Goal: Task Accomplishment & Management: Manage account settings

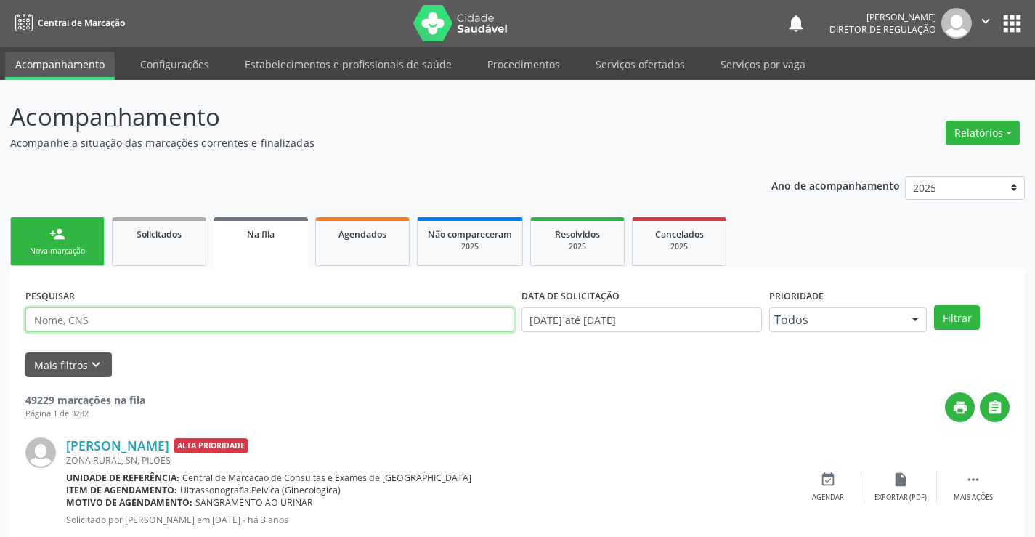
click at [153, 319] on input "text" at bounding box center [269, 319] width 489 height 25
type input "707604204836697"
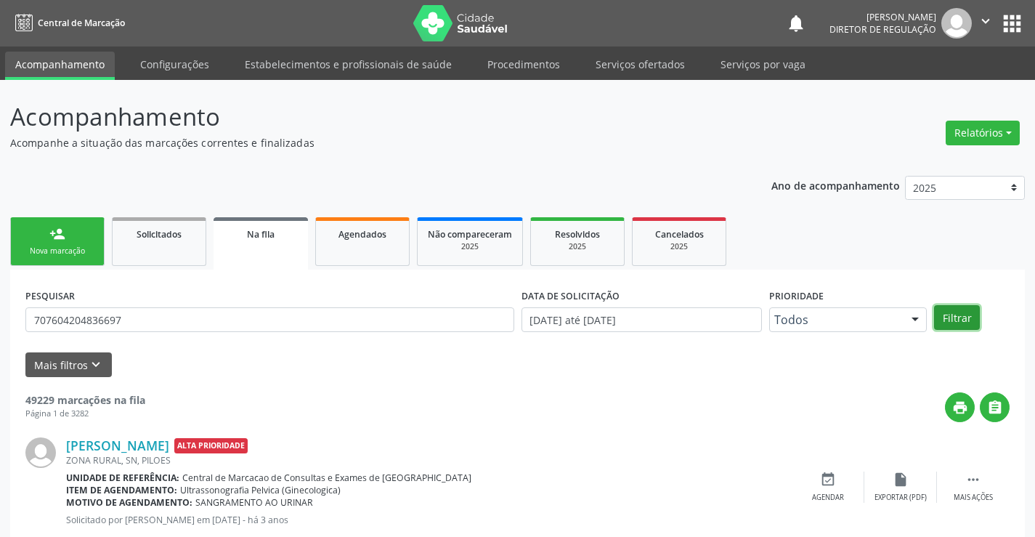
click at [950, 314] on button "Filtrar" at bounding box center [957, 317] width 46 height 25
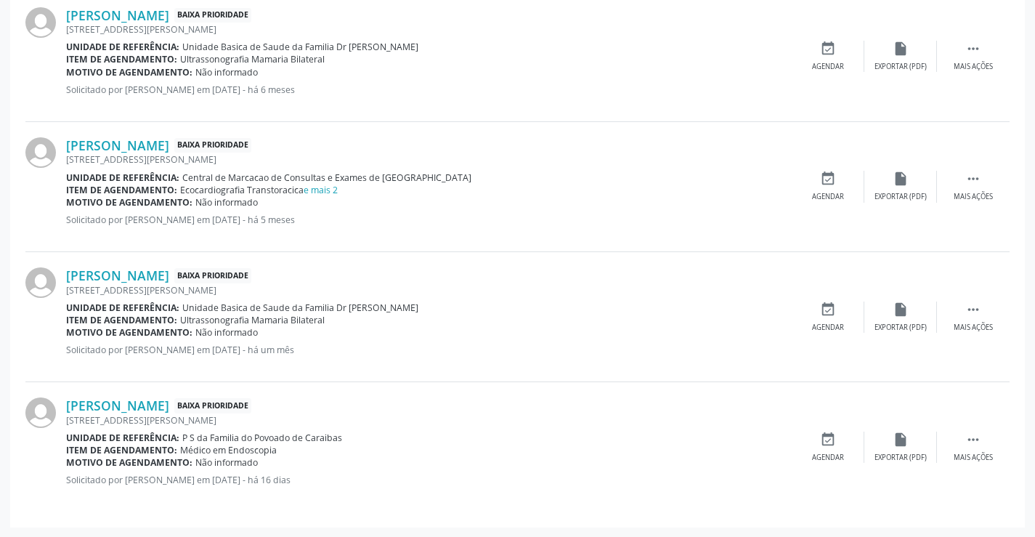
scroll to position [1616, 0]
click at [328, 186] on link "e mais 2" at bounding box center [321, 189] width 34 height 12
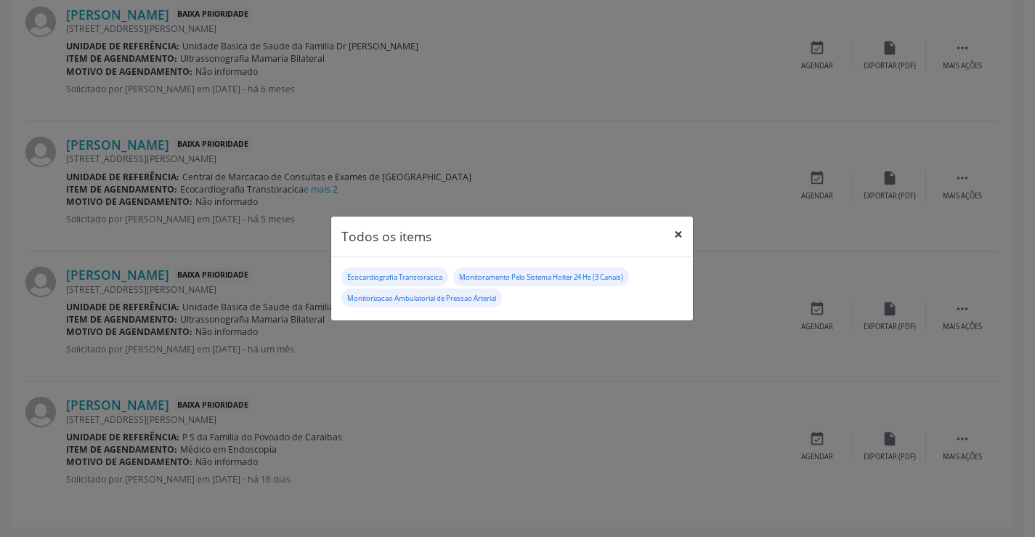
click at [673, 233] on button "×" at bounding box center [678, 235] width 29 height 36
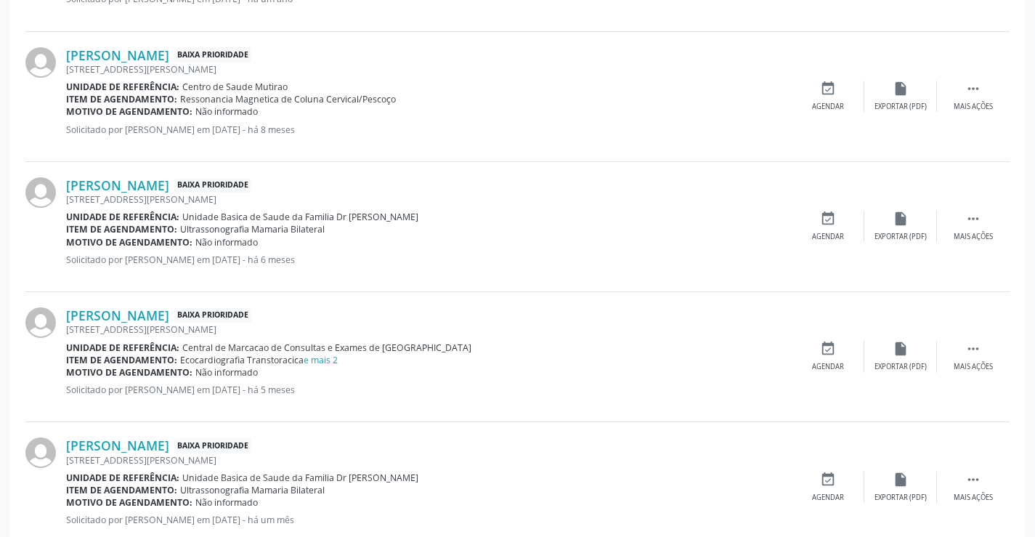
scroll to position [1471, 0]
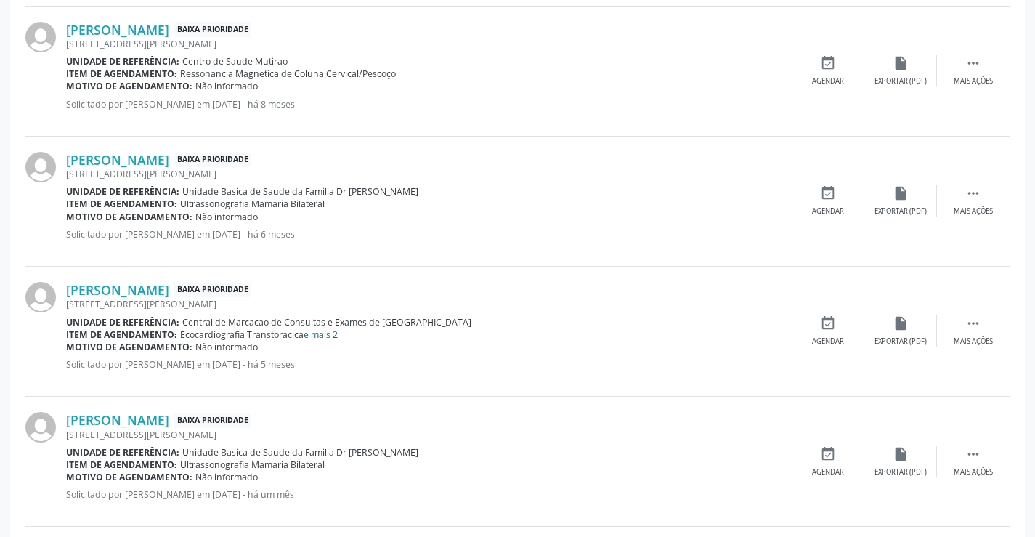
click at [336, 335] on link "e mais 2" at bounding box center [321, 334] width 34 height 12
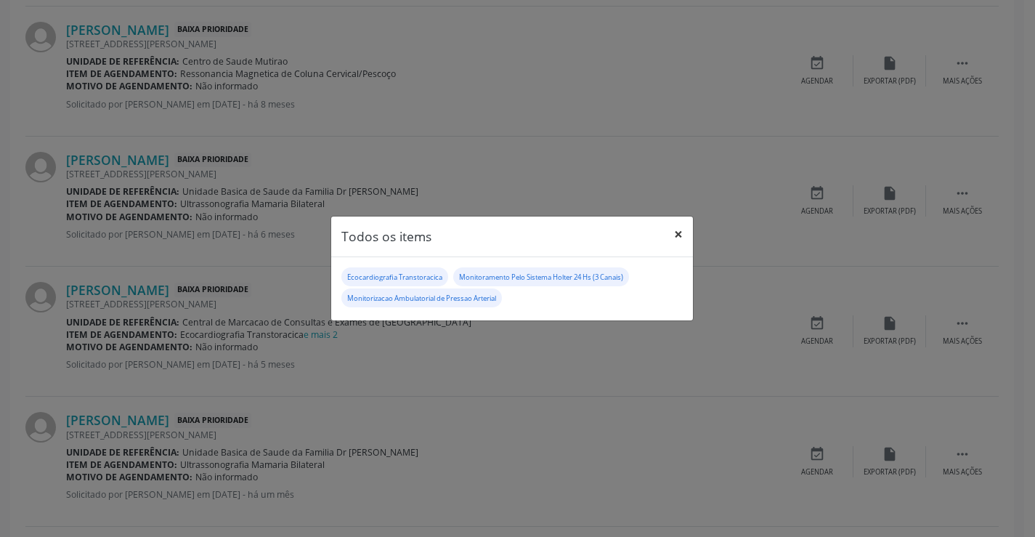
click at [671, 230] on button "×" at bounding box center [678, 235] width 29 height 36
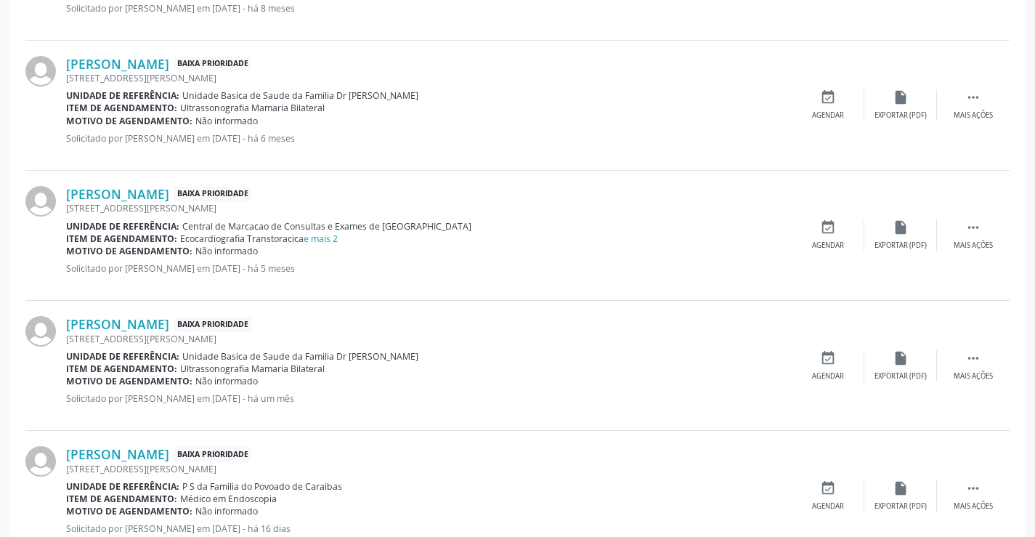
scroll to position [1543, 0]
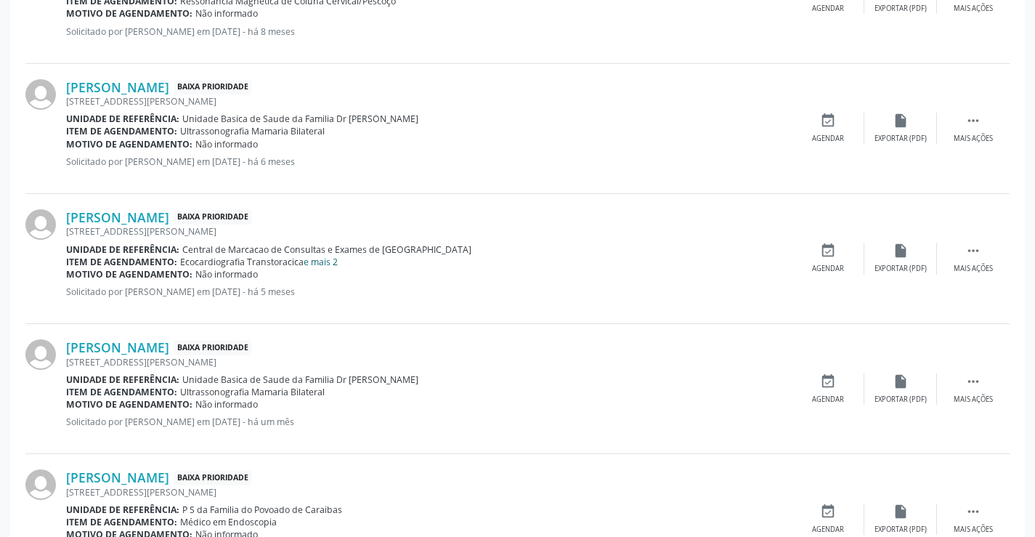
click at [335, 262] on link "e mais 2" at bounding box center [321, 262] width 34 height 12
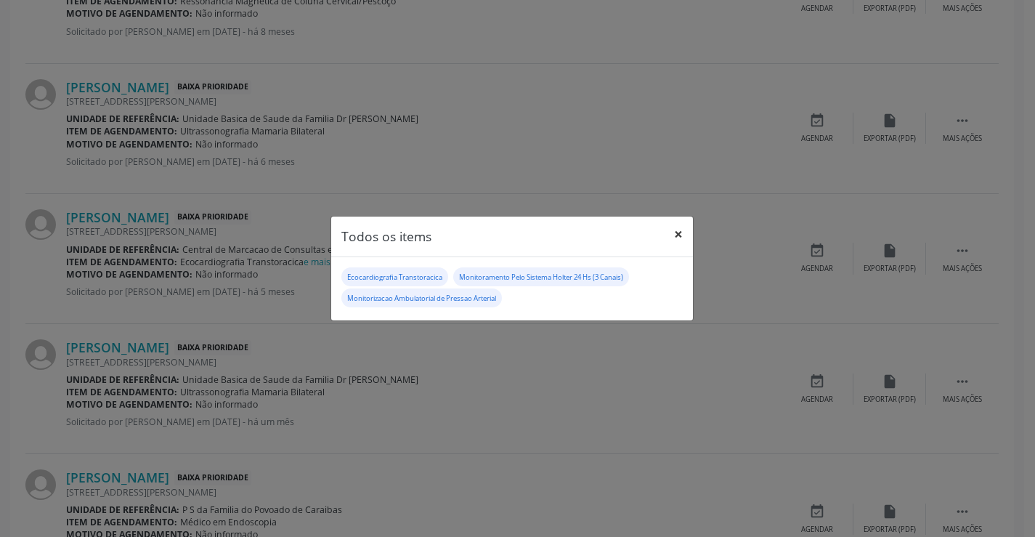
click at [675, 233] on button "×" at bounding box center [678, 235] width 29 height 36
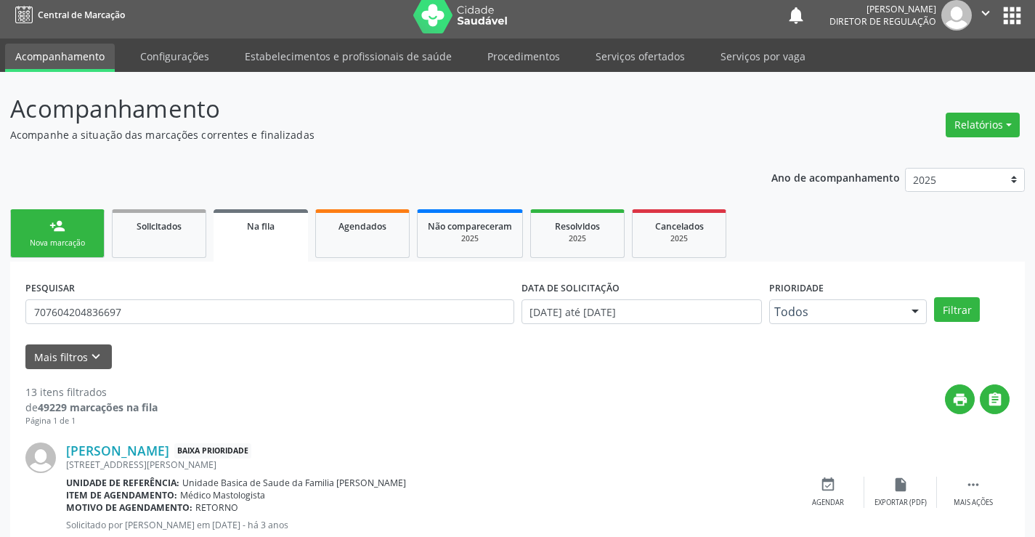
scroll to position [0, 0]
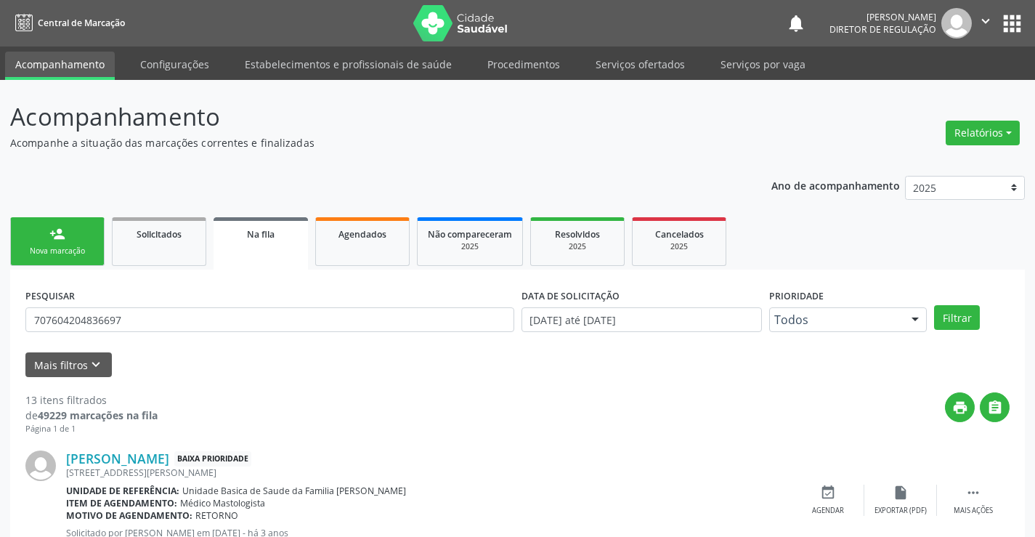
drag, startPoint x: 24, startPoint y: 320, endPoint x: 94, endPoint y: 333, distance: 71.6
click at [160, 336] on div "PESQUISAR 707604204836697" at bounding box center [270, 313] width 496 height 57
drag, startPoint x: 33, startPoint y: 320, endPoint x: 195, endPoint y: 320, distance: 161.3
click at [195, 320] on input "707604204836697" at bounding box center [269, 319] width 489 height 25
click at [81, 251] on div "Nova marcação" at bounding box center [57, 251] width 73 height 11
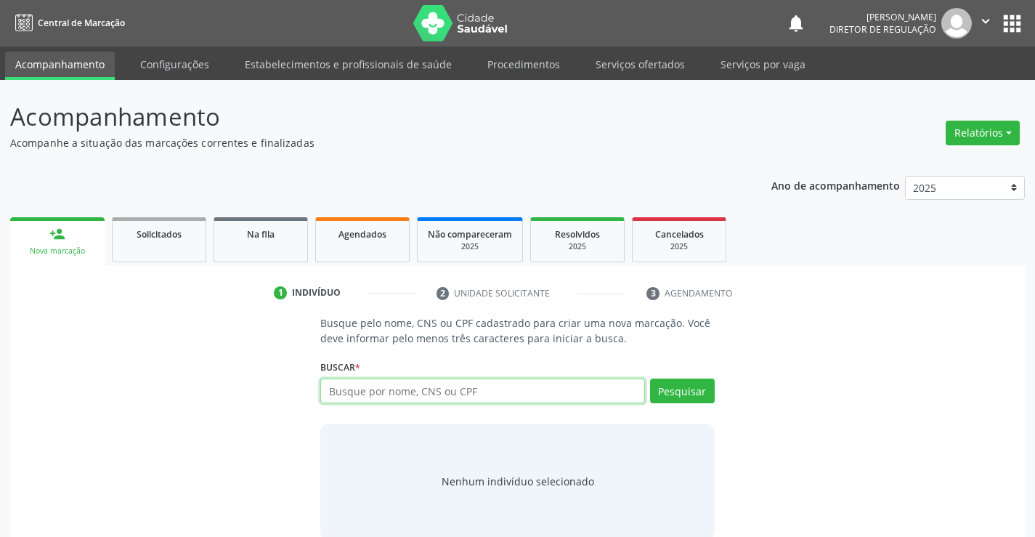
click at [427, 392] on input "text" at bounding box center [482, 391] width 324 height 25
paste input "707604204836697"
type input "707604204836697"
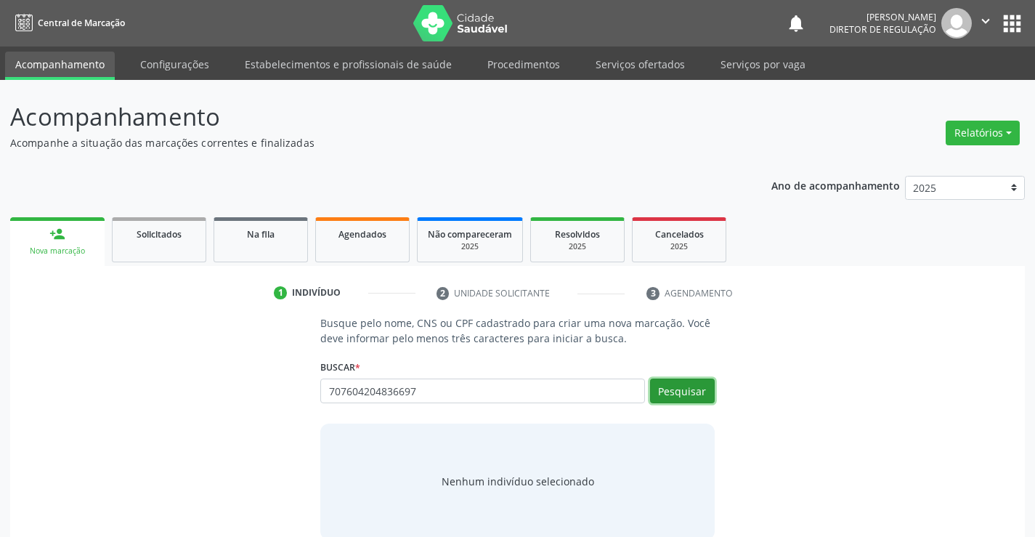
click at [691, 387] on button "Pesquisar" at bounding box center [682, 391] width 65 height 25
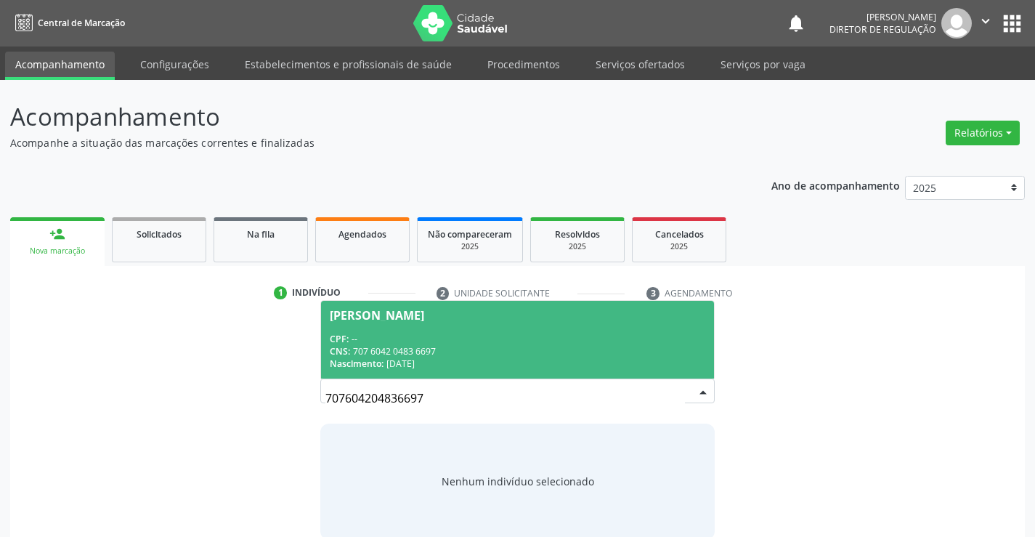
click at [421, 347] on div "CNS: 707 6042 0483 6697" at bounding box center [517, 351] width 375 height 12
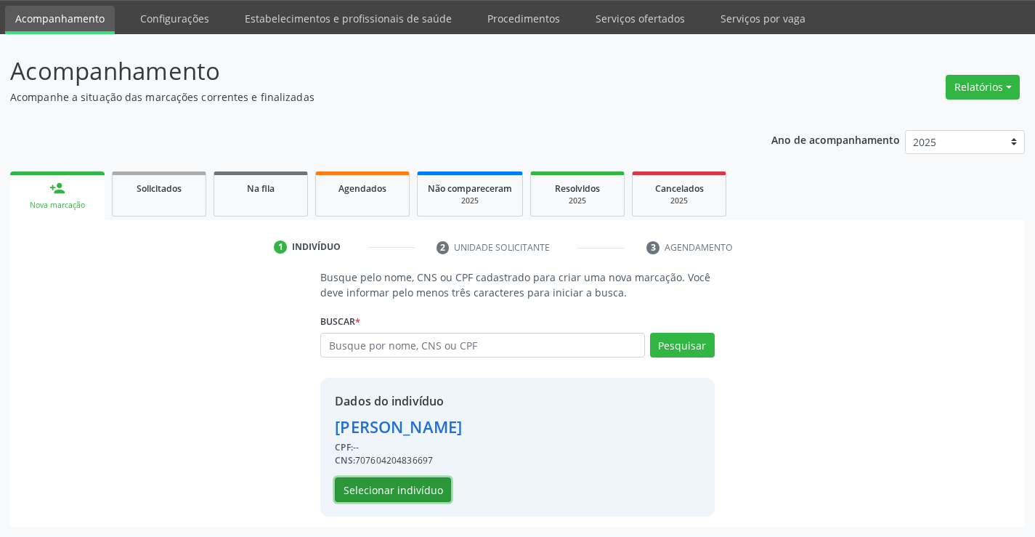
click at [401, 493] on button "Selecionar indivíduo" at bounding box center [393, 489] width 116 height 25
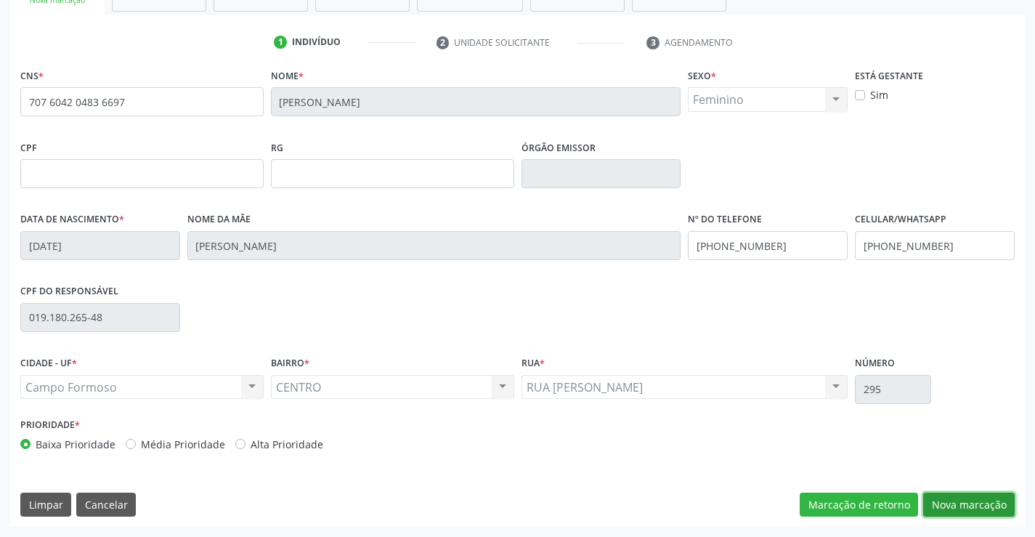
click at [985, 511] on button "Nova marcação" at bounding box center [970, 505] width 92 height 25
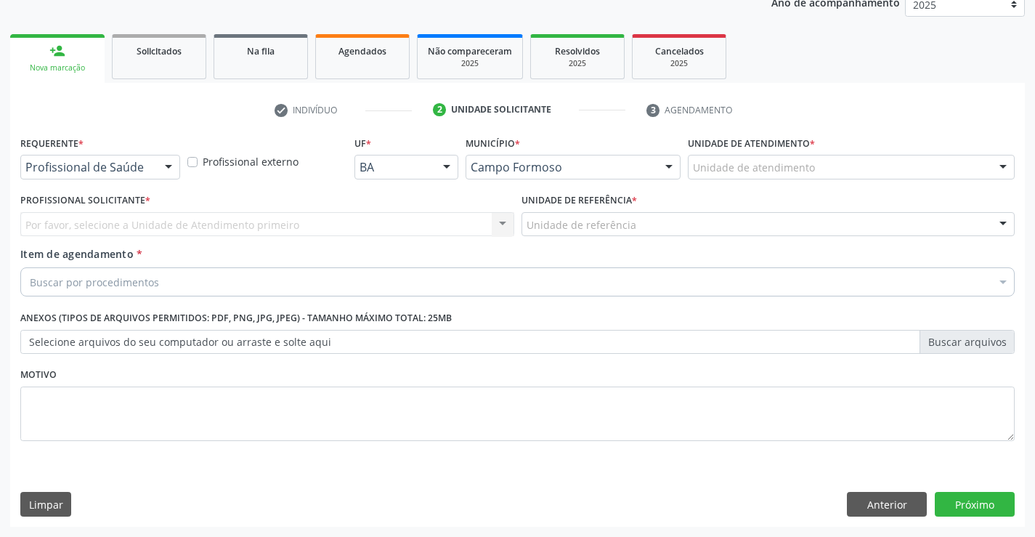
scroll to position [183, 0]
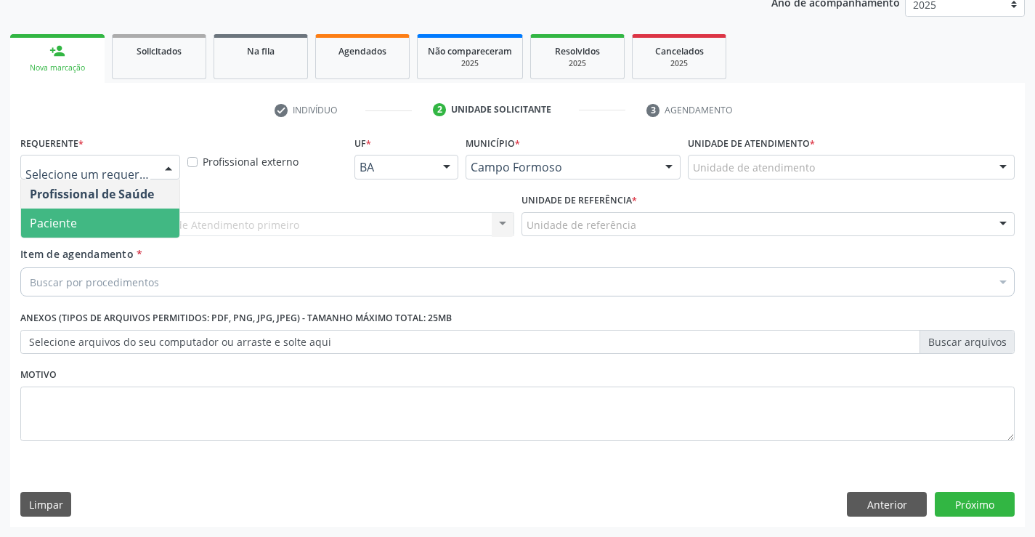
drag, startPoint x: 122, startPoint y: 227, endPoint x: 264, endPoint y: 223, distance: 141.8
click at [144, 225] on span "Paciente" at bounding box center [100, 223] width 158 height 29
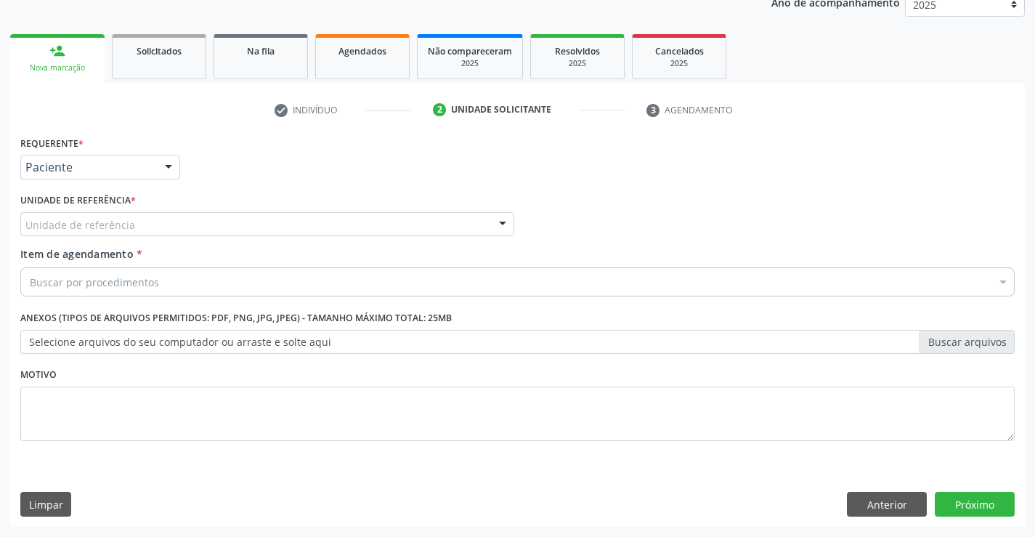
click at [264, 225] on div "Unidade de referência" at bounding box center [267, 224] width 494 height 25
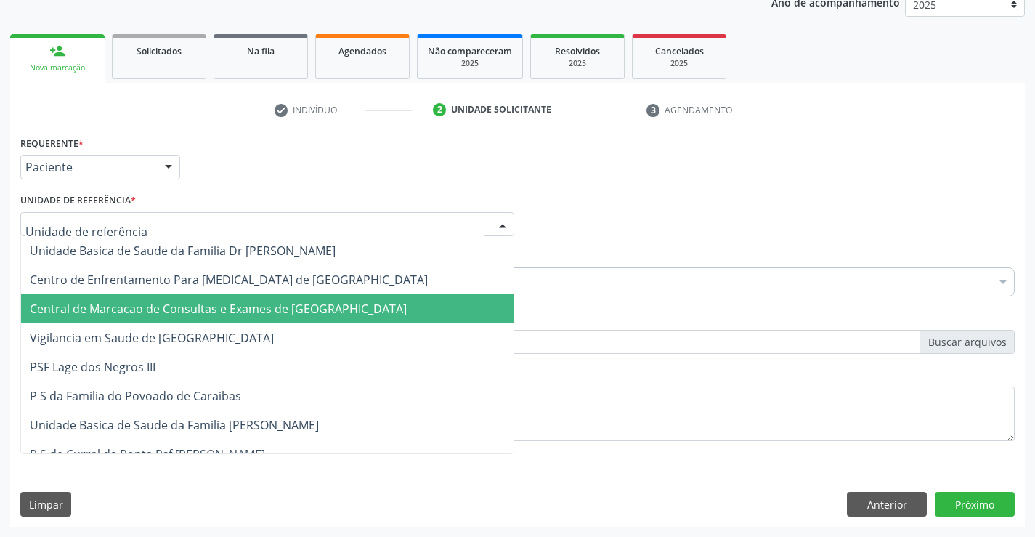
drag, startPoint x: 264, startPoint y: 307, endPoint x: 315, endPoint y: 280, distance: 57.5
click at [270, 307] on span "Central de Marcacao de Consultas e Exames de Campo Formoso" at bounding box center [218, 309] width 377 height 16
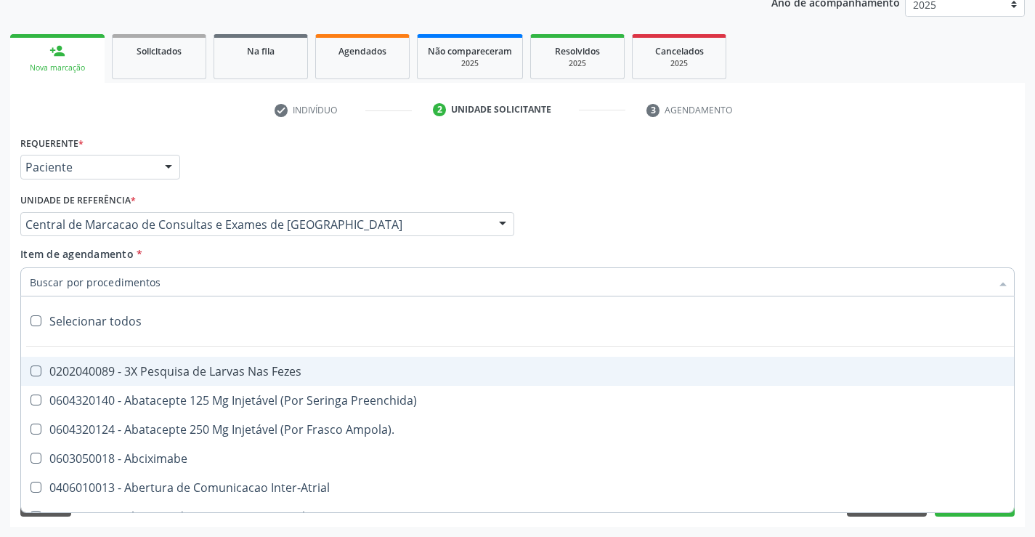
click at [315, 280] on div at bounding box center [517, 281] width 995 height 29
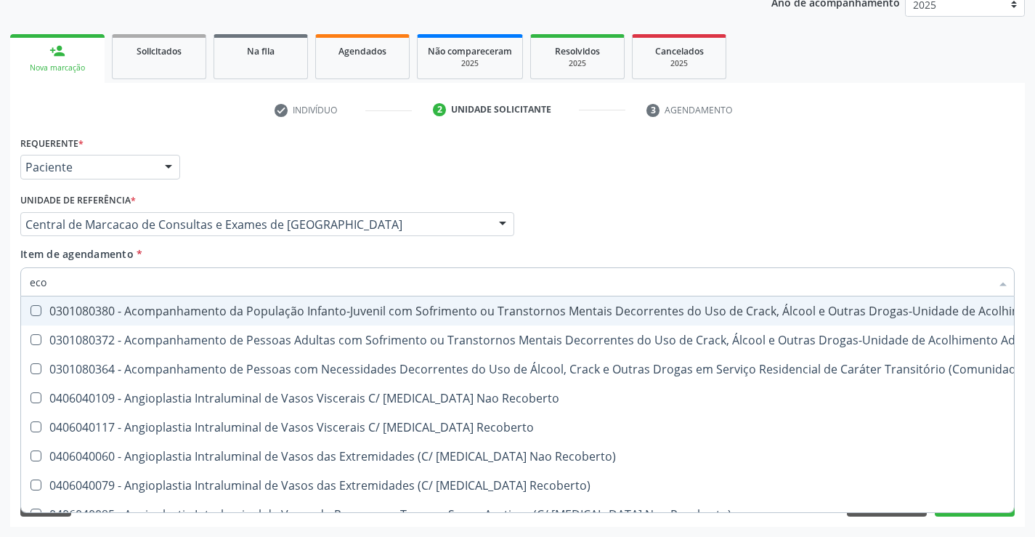
type input "ecoc"
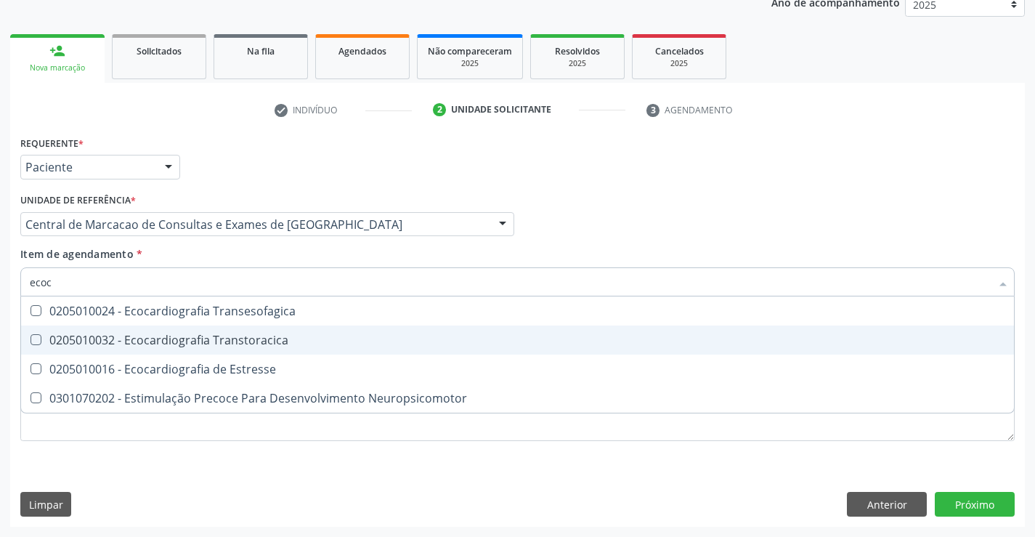
drag, startPoint x: 312, startPoint y: 337, endPoint x: 511, endPoint y: 377, distance: 203.1
click at [312, 338] on div "0205010032 - Ecocardiografia Transtoracica" at bounding box center [518, 340] width 976 height 12
checkbox Transtoracica "true"
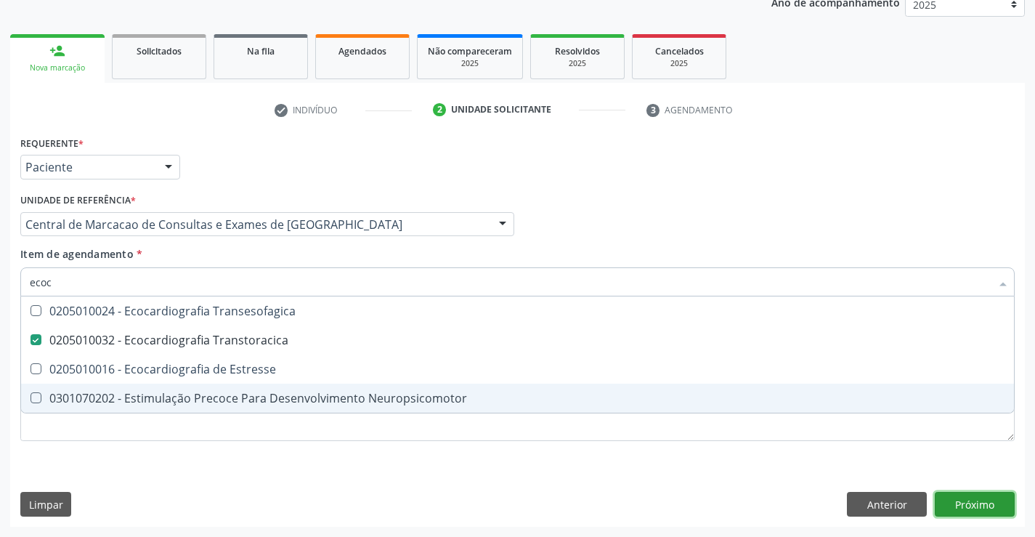
click at [958, 503] on div "Requerente * Paciente Profissional de Saúde Paciente Nenhum resultado encontrad…" at bounding box center [517, 329] width 1015 height 395
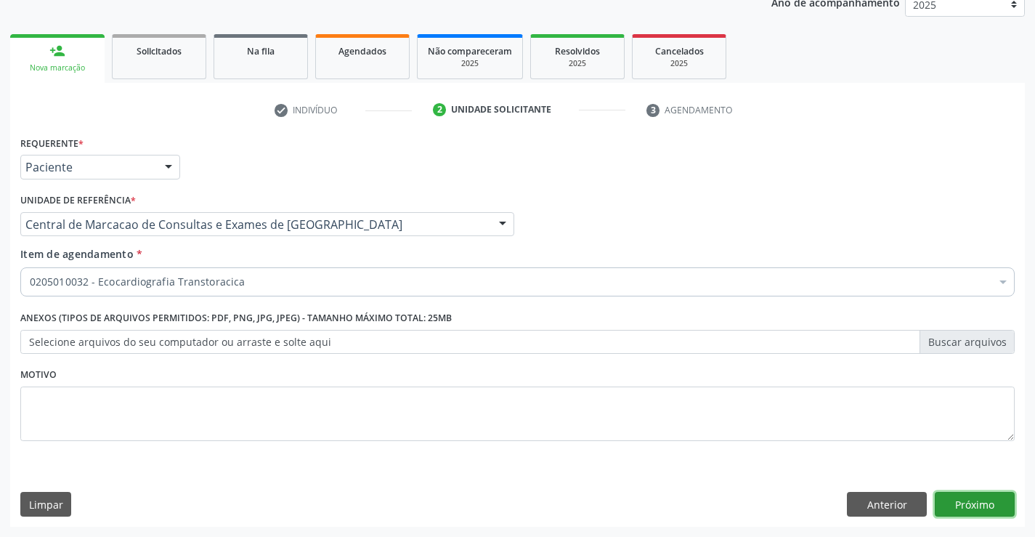
click at [957, 500] on button "Próximo" at bounding box center [975, 504] width 80 height 25
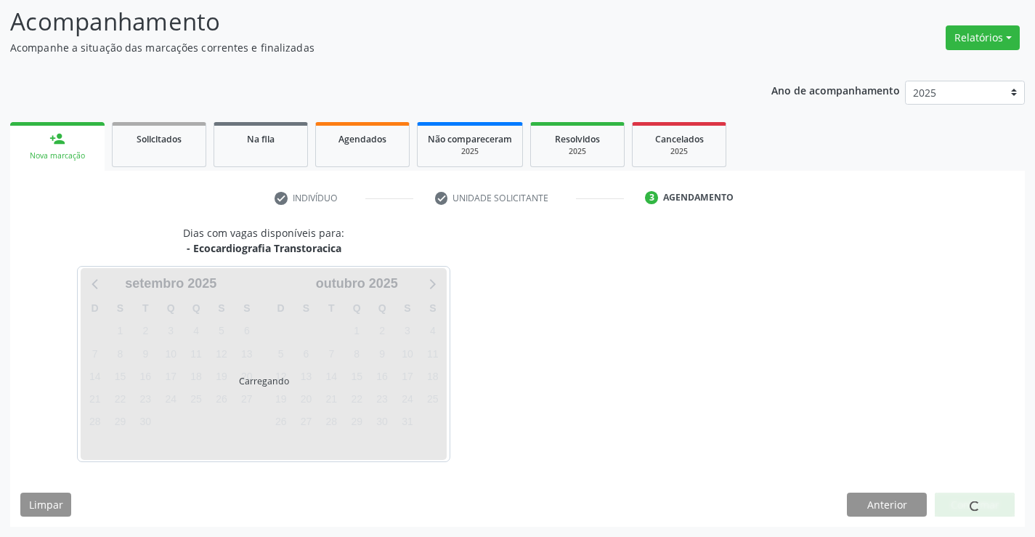
scroll to position [95, 0]
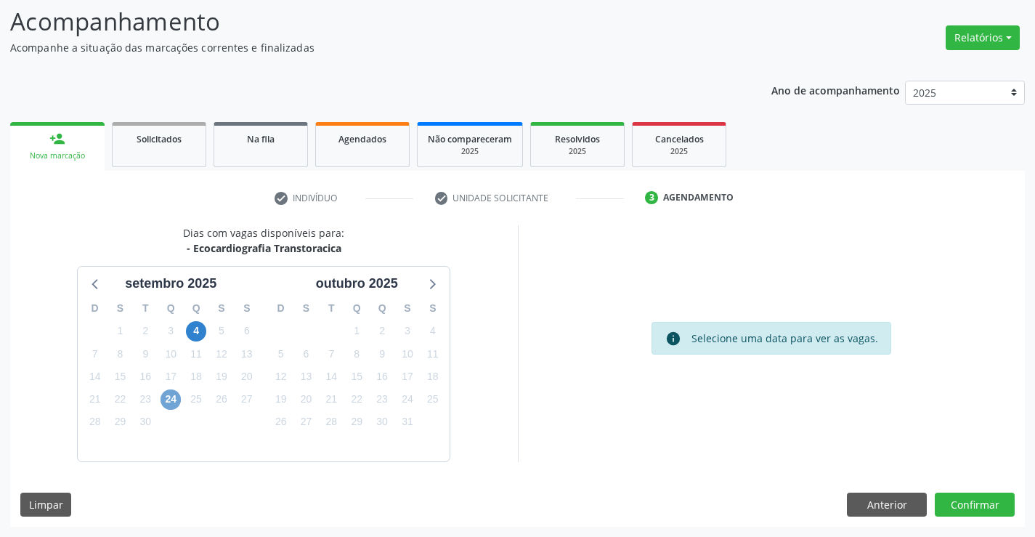
click at [162, 396] on span "24" at bounding box center [171, 399] width 20 height 20
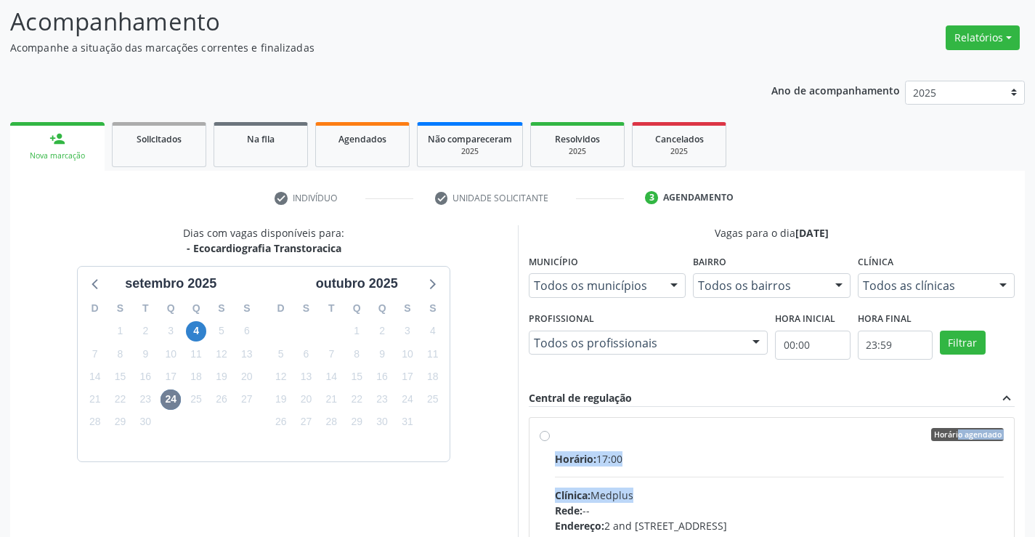
drag, startPoint x: 693, startPoint y: 414, endPoint x: 807, endPoint y: 493, distance: 138.9
click at [807, 493] on div "Vagas para o dia 24/09/2025 Município Todos os municípios Todos os municípios C…" at bounding box center [772, 448] width 508 height 446
click at [550, 441] on input "Horário agendado Horário: 17:00 Clínica: Medplus Rede: -- Endereço: 2 and S 204…" at bounding box center [545, 434] width 10 height 13
radio input "true"
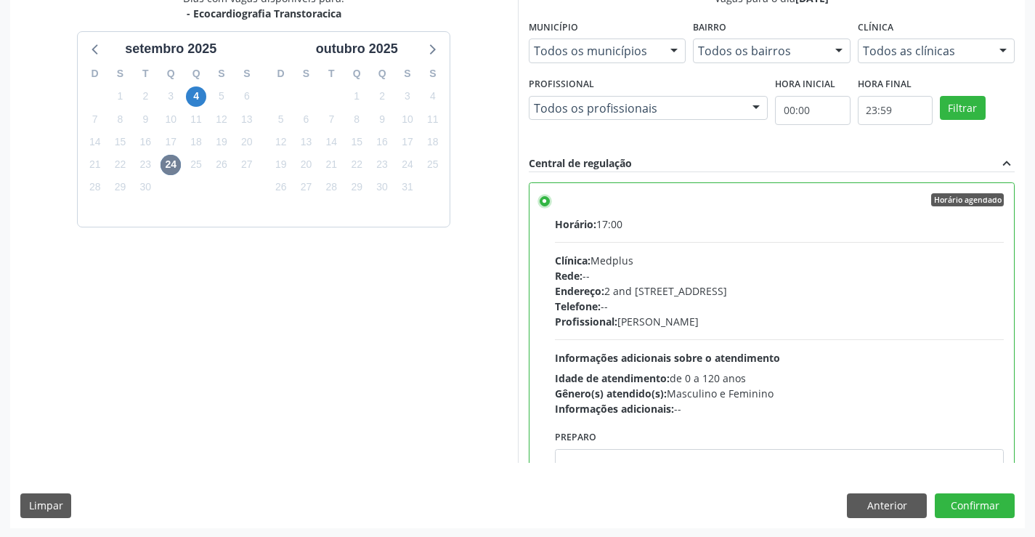
scroll to position [331, 0]
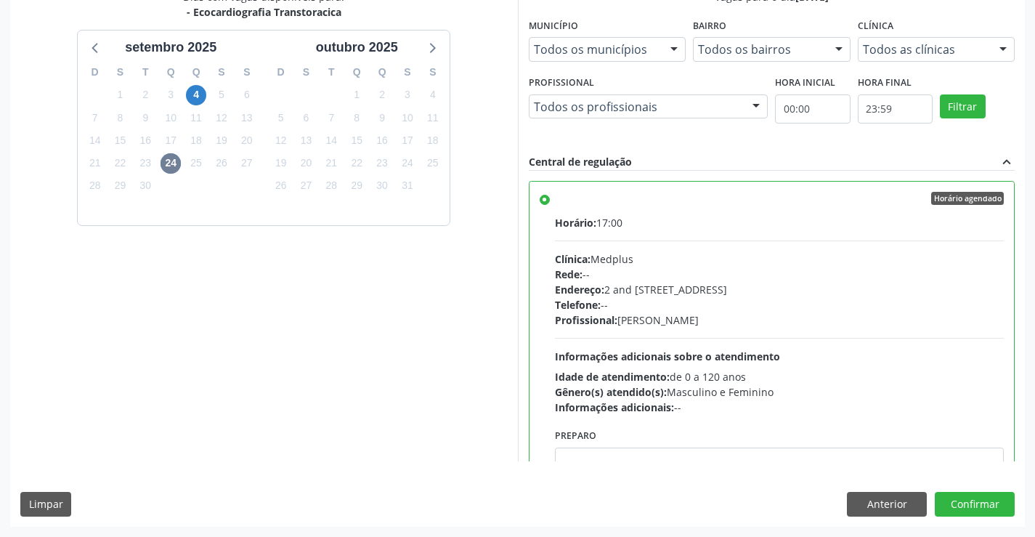
click at [969, 485] on div "Dias com vagas disponíveis para: - Ecocardiografia Transtoracica setembro 2025 …" at bounding box center [517, 257] width 1015 height 537
click at [966, 494] on button "Confirmar" at bounding box center [975, 504] width 80 height 25
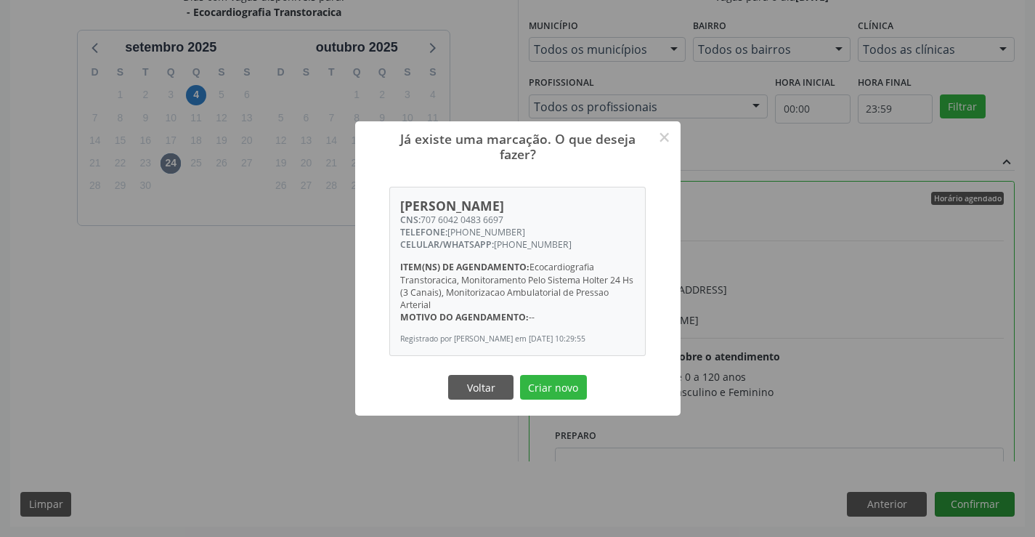
click at [520, 375] on button "Criar novo" at bounding box center [553, 387] width 67 height 25
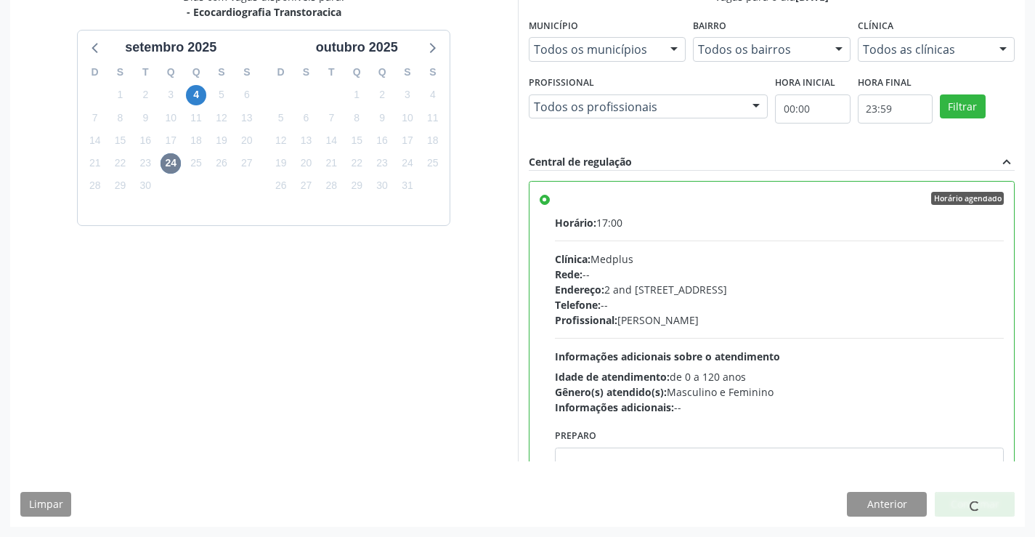
scroll to position [0, 0]
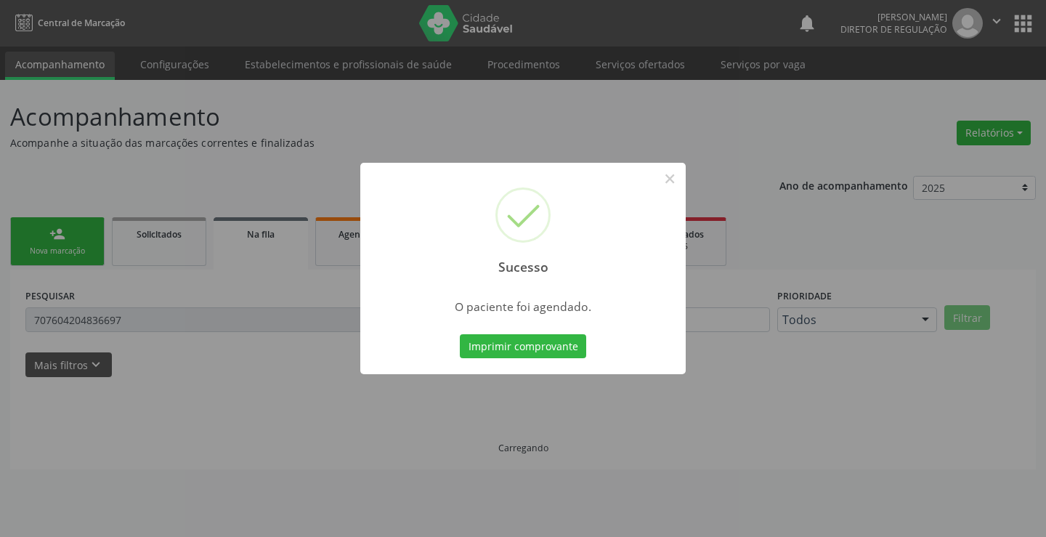
click at [460, 334] on button "Imprimir comprovante" at bounding box center [523, 346] width 126 height 25
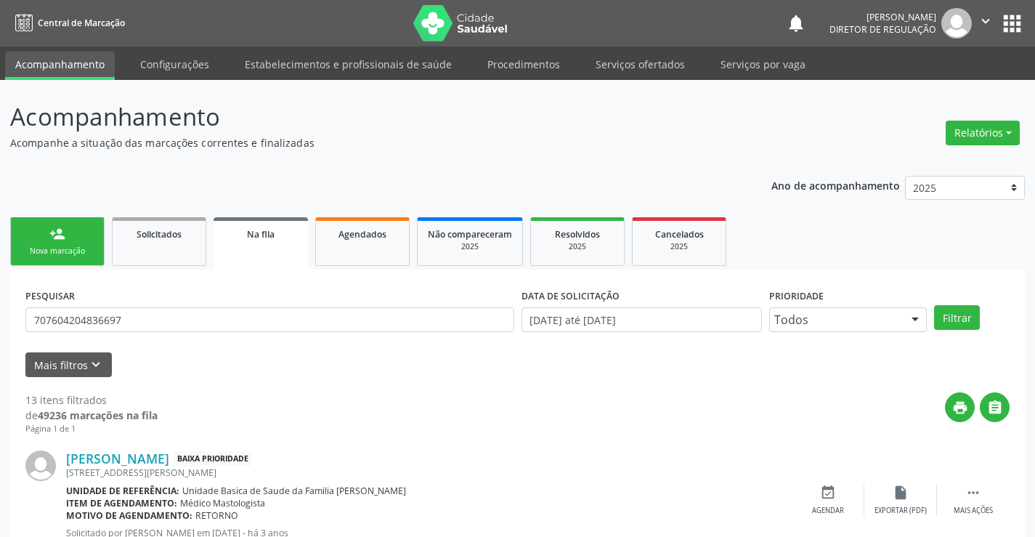
click at [87, 227] on link "person_add Nova marcação" at bounding box center [57, 241] width 94 height 49
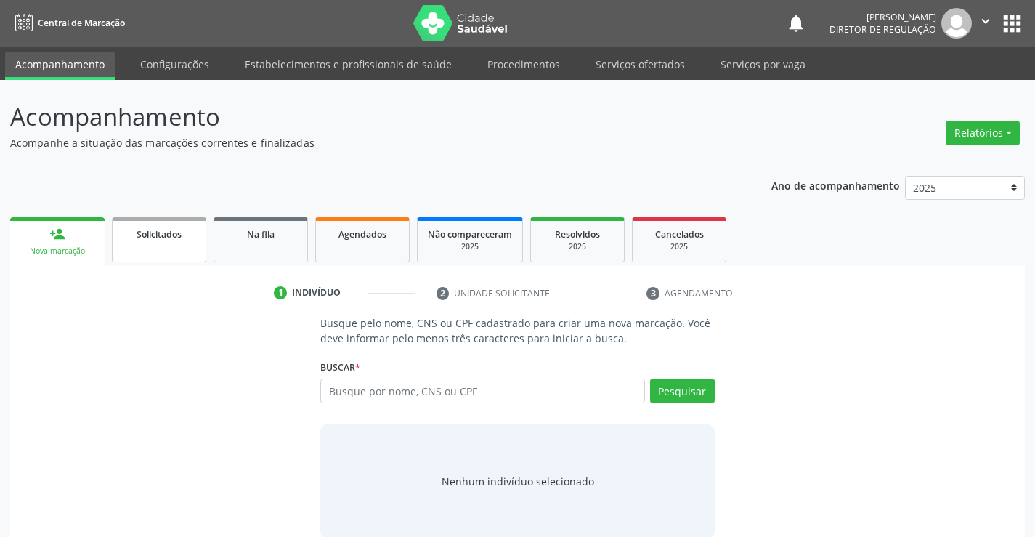
click at [193, 233] on div "Solicitados" at bounding box center [159, 233] width 73 height 15
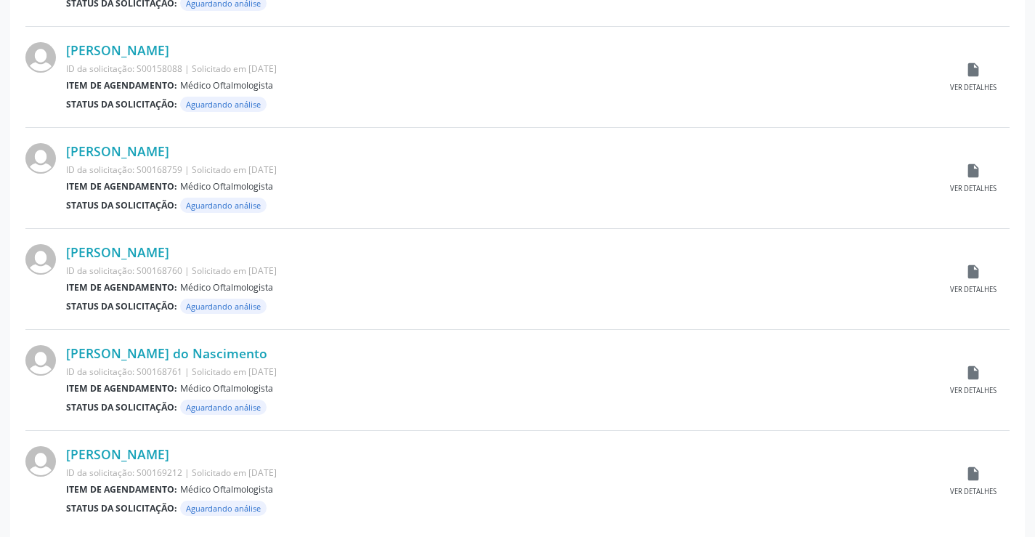
scroll to position [1433, 0]
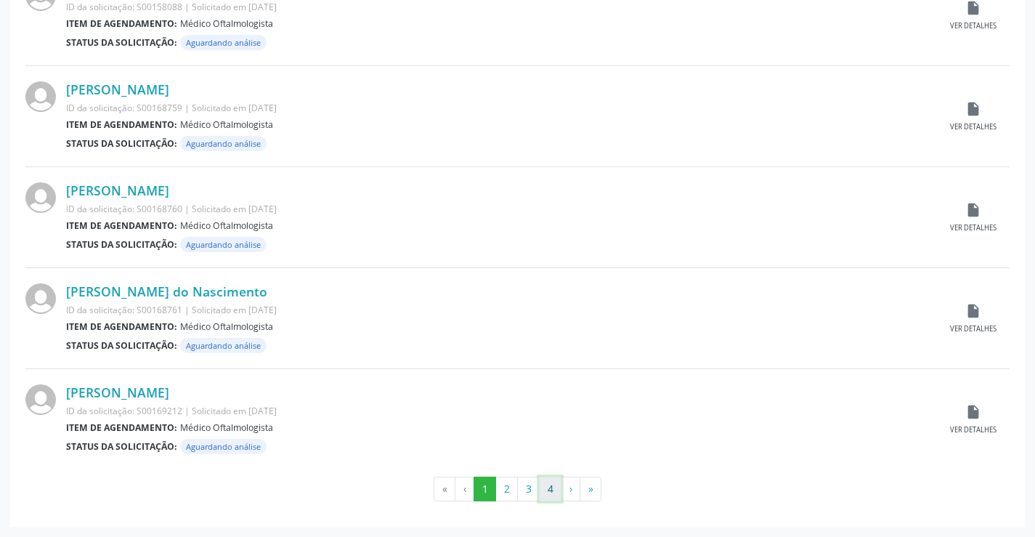
click at [554, 492] on button "4" at bounding box center [550, 489] width 23 height 25
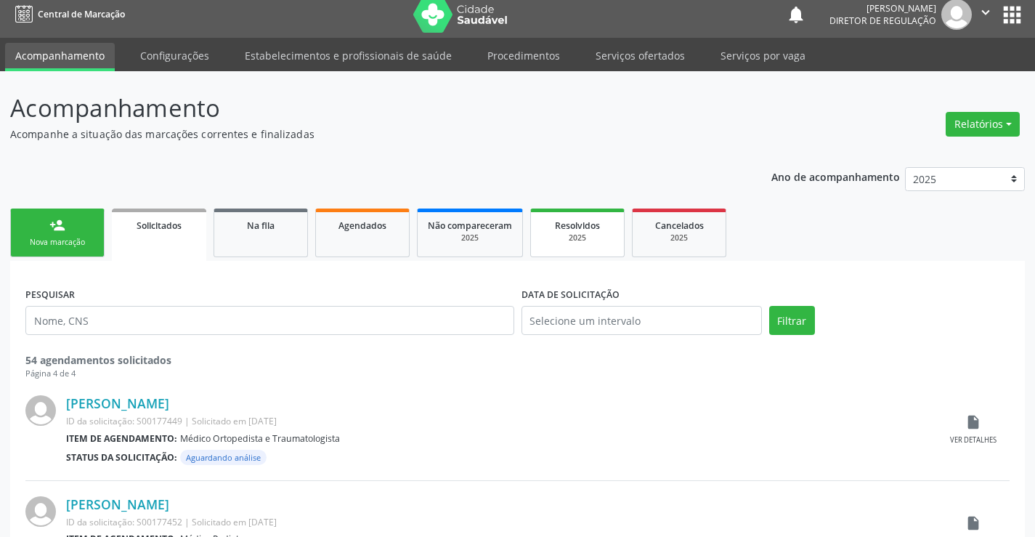
scroll to position [0, 0]
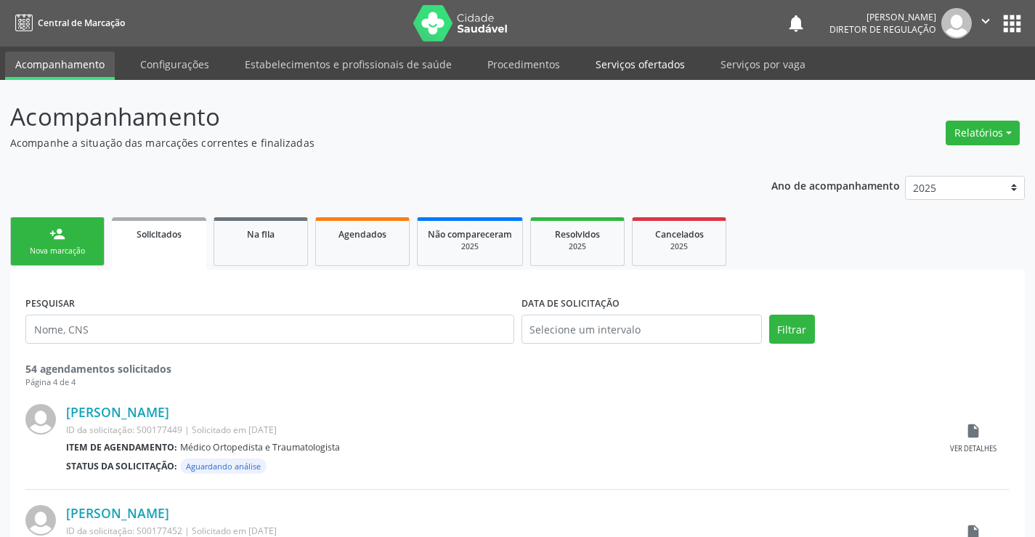
click at [632, 58] on link "Serviços ofertados" at bounding box center [641, 64] width 110 height 25
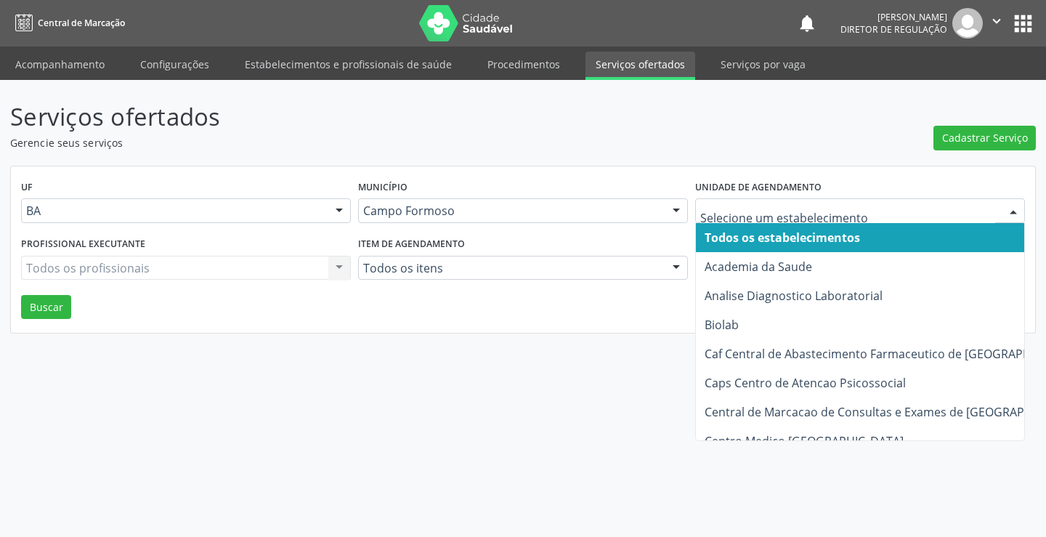
click at [815, 198] on div at bounding box center [860, 210] width 330 height 25
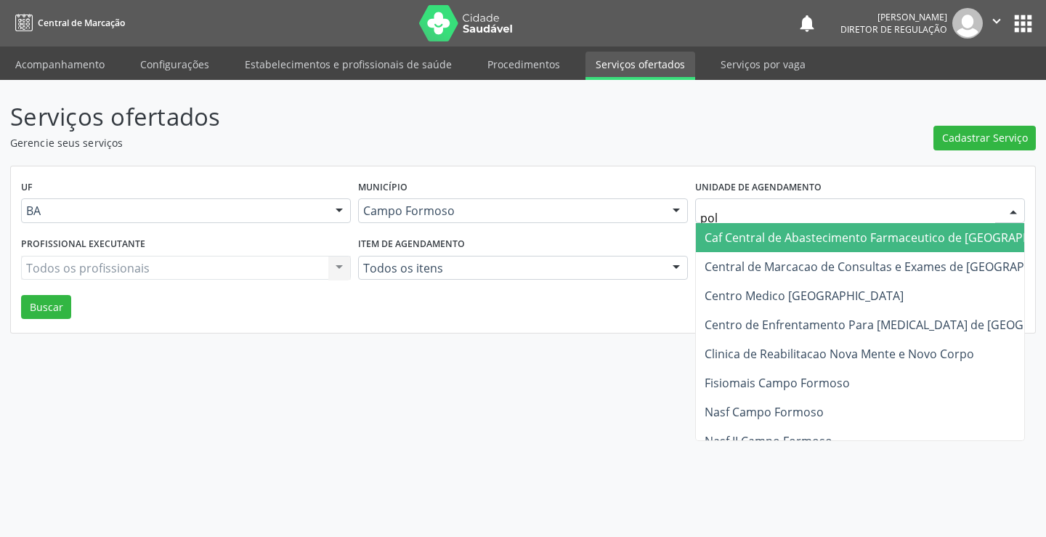
type input "poli"
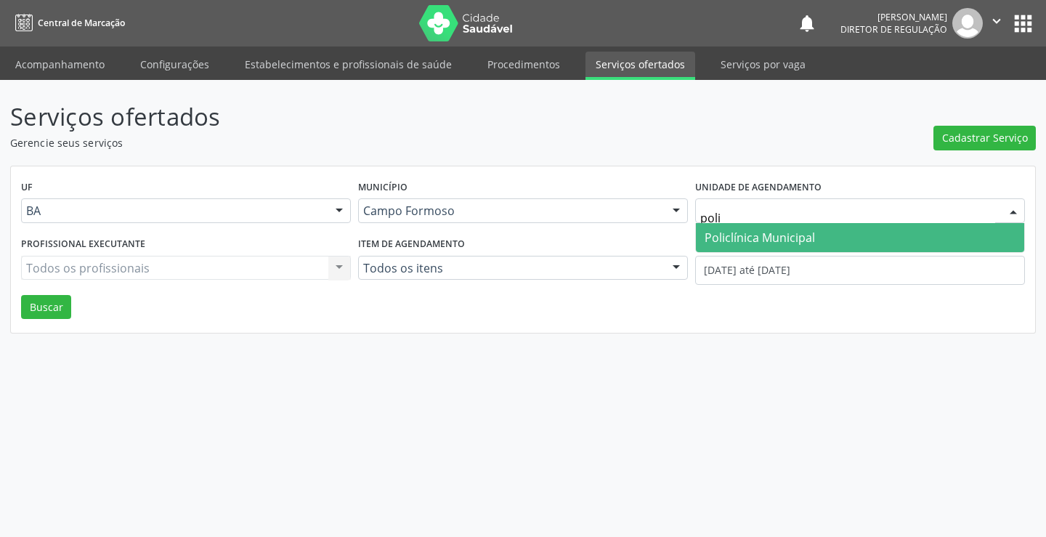
click at [778, 231] on span "Policlínica Municipal" at bounding box center [760, 238] width 110 height 16
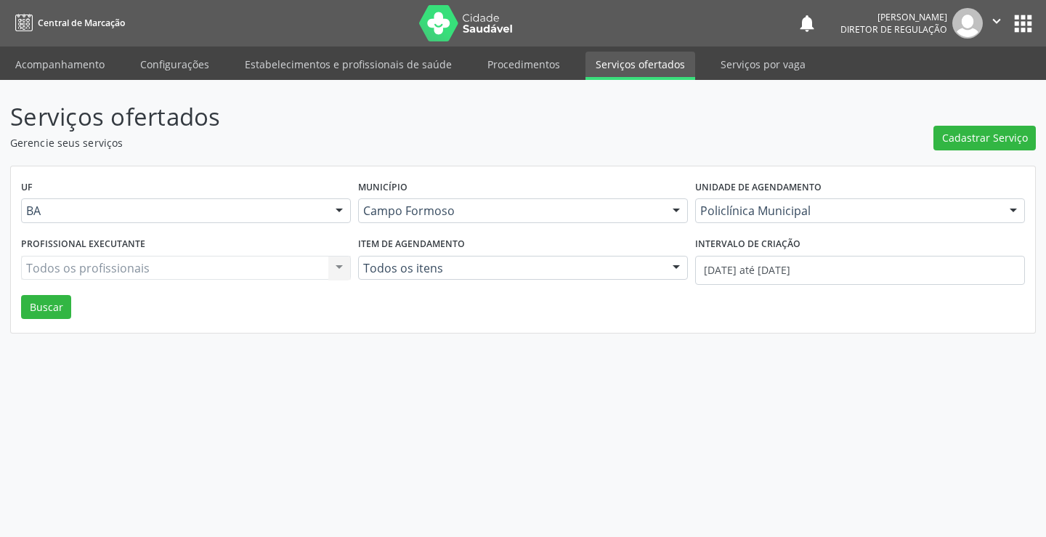
click at [135, 257] on div "Todos os profissionais Todos os profissionais Nenhum resultado encontrado para:…" at bounding box center [186, 268] width 330 height 25
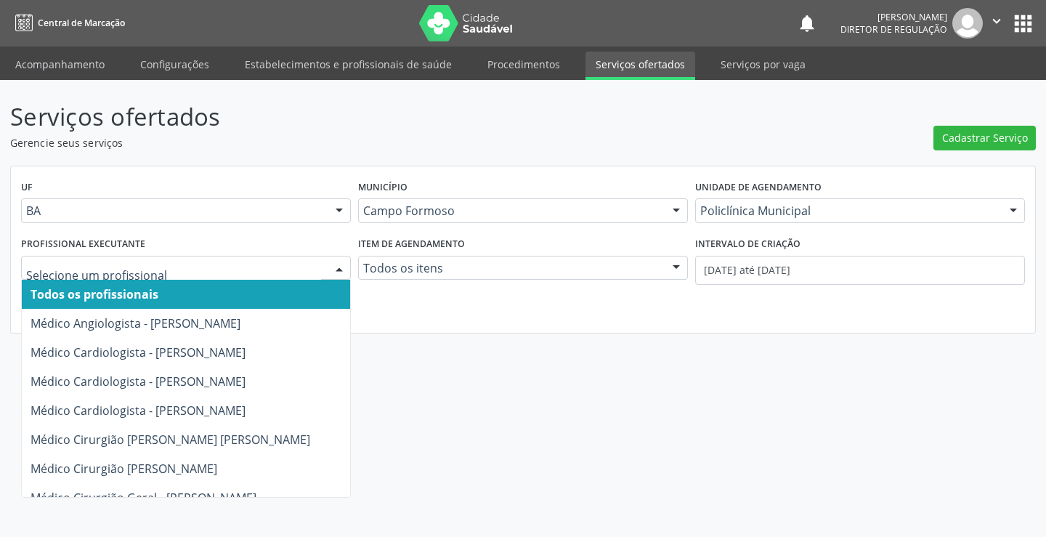
click at [135, 257] on div at bounding box center [186, 268] width 330 height 25
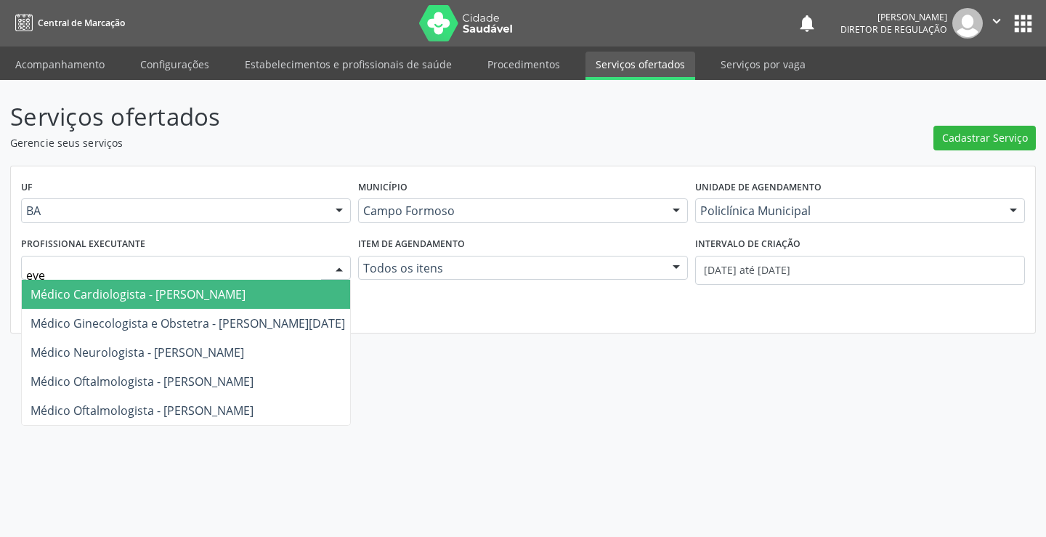
type input "ever"
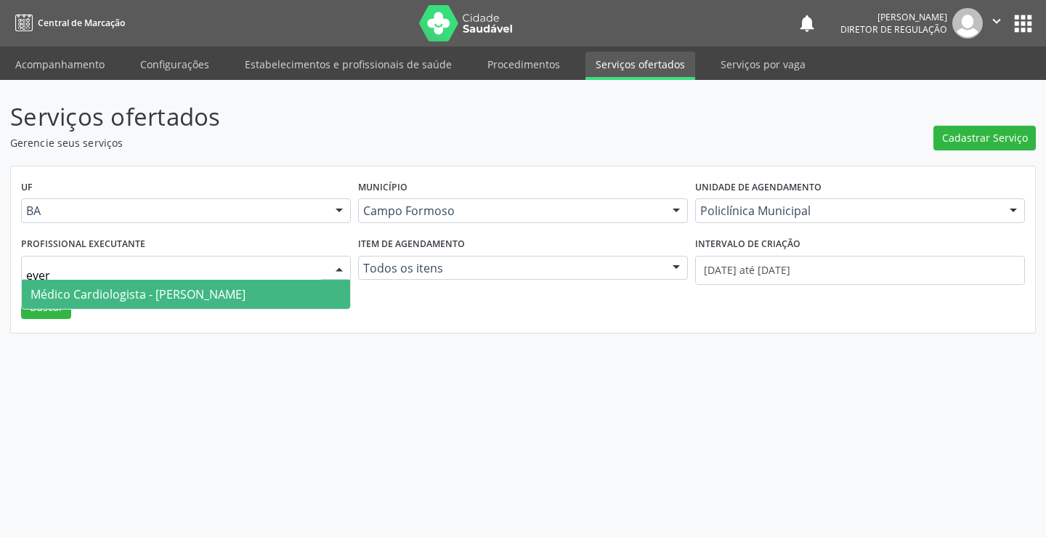
click at [124, 298] on span "Médico Cardiologista - Everson Marcos Matt" at bounding box center [138, 294] width 215 height 16
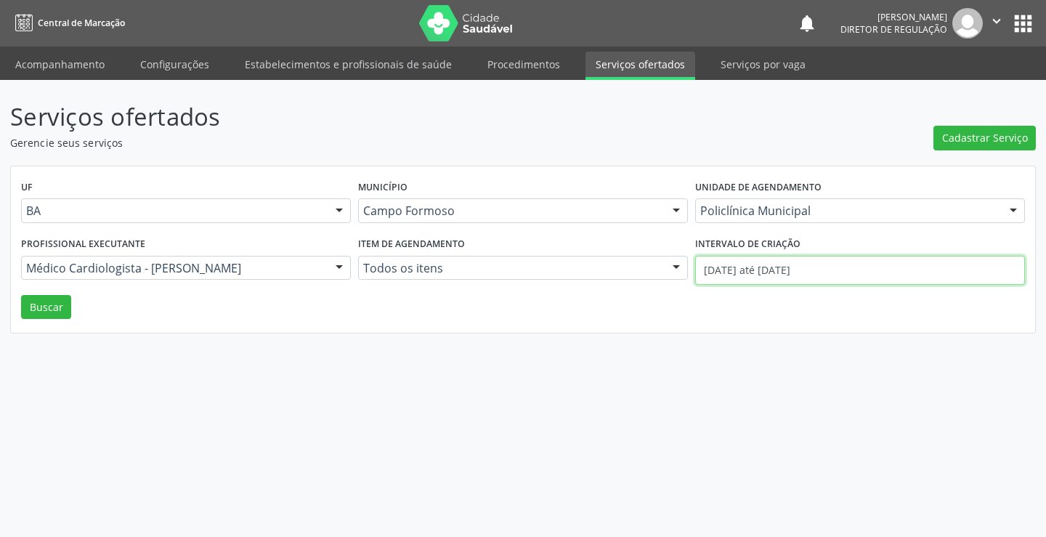
click at [820, 270] on input "01/09/2025 até 19/09/2025" at bounding box center [860, 270] width 330 height 29
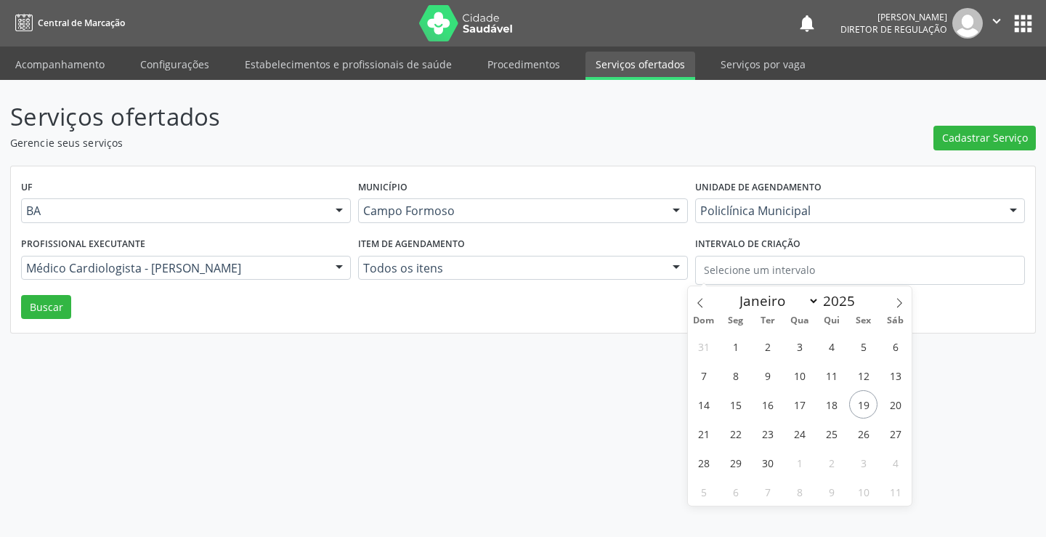
click at [73, 320] on div "UF BA BA Nenhum resultado encontrado para: " " Não há nenhuma opção para ser ex…" at bounding box center [523, 249] width 1025 height 167
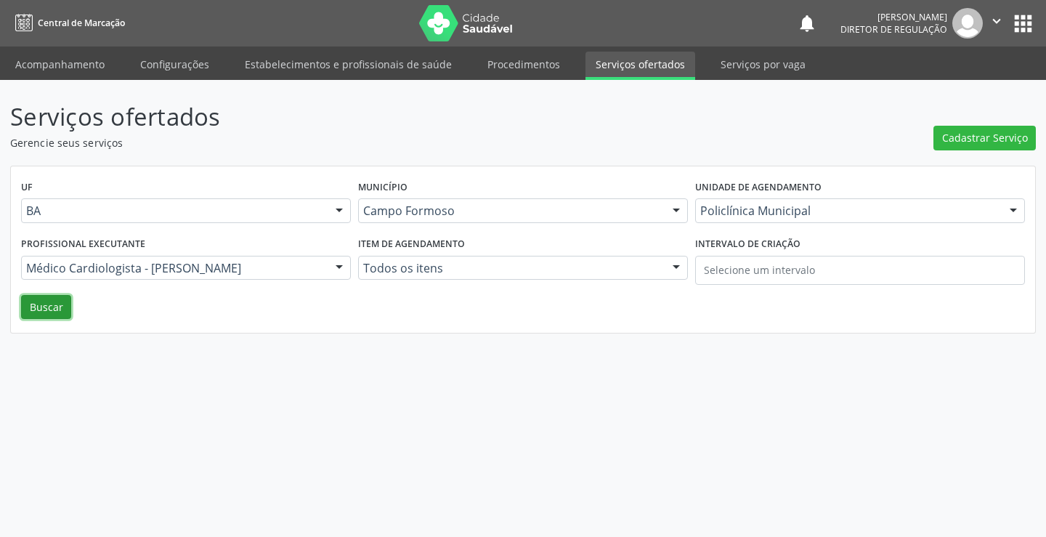
click at [56, 316] on button "Buscar" at bounding box center [46, 307] width 50 height 25
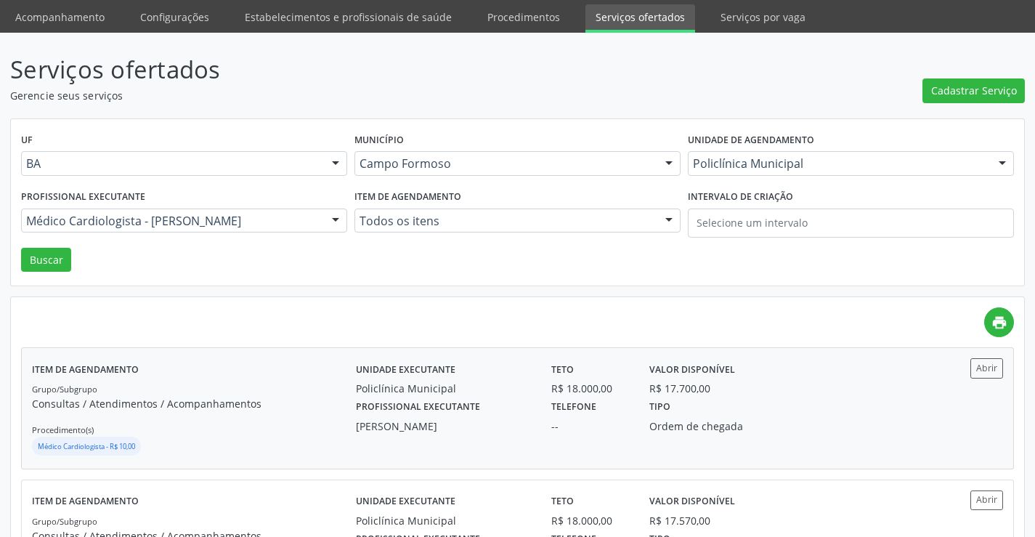
scroll to position [73, 0]
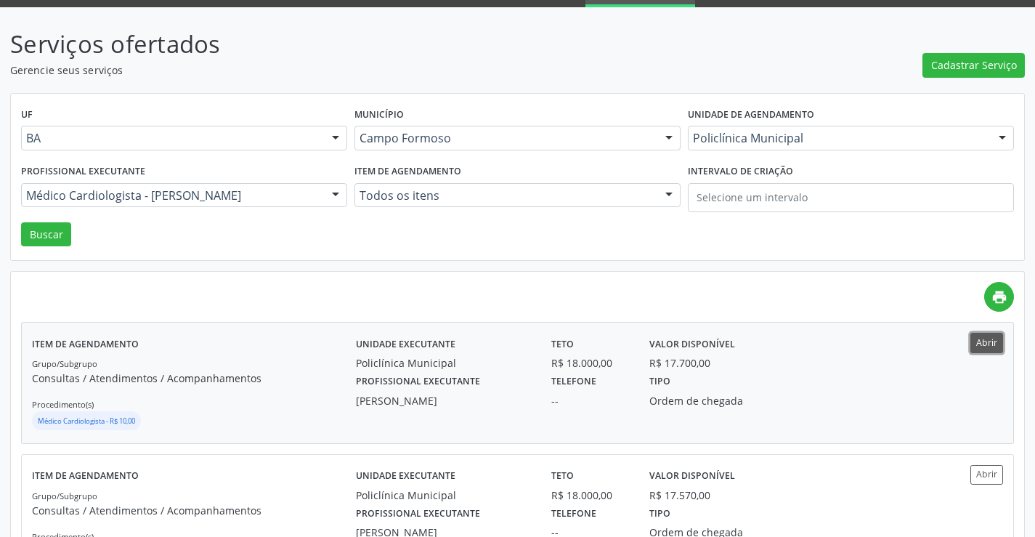
click at [984, 349] on button "Abrir" at bounding box center [987, 343] width 33 height 20
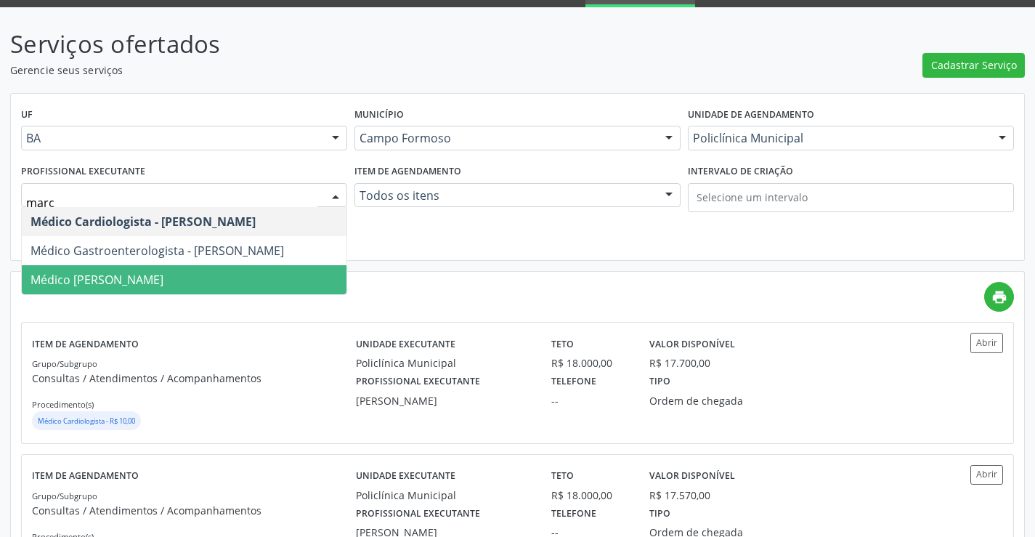
click at [163, 279] on span "Médico Urologista - Marcio Tulyo Gonçalves Vieira" at bounding box center [97, 280] width 133 height 16
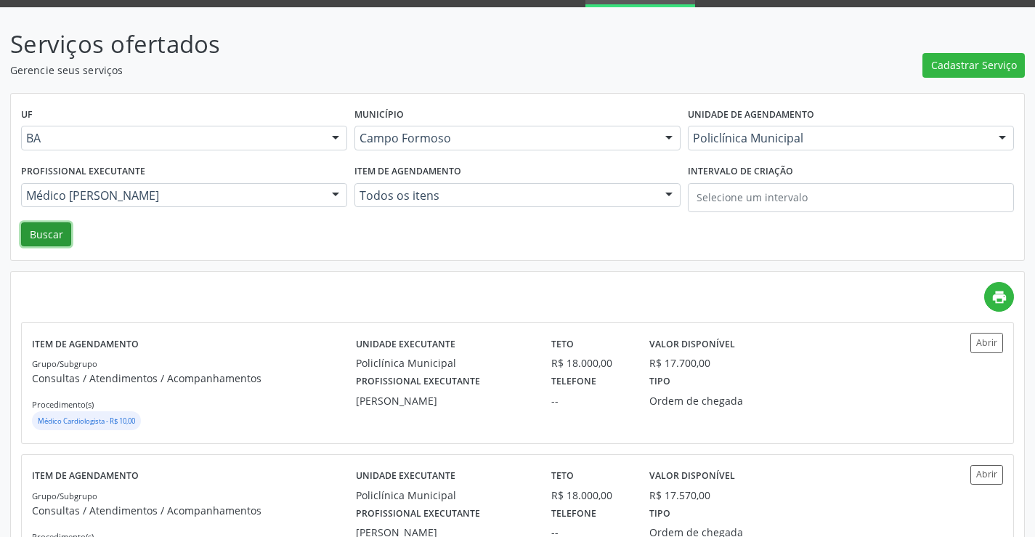
click at [54, 230] on button "Buscar" at bounding box center [46, 234] width 50 height 25
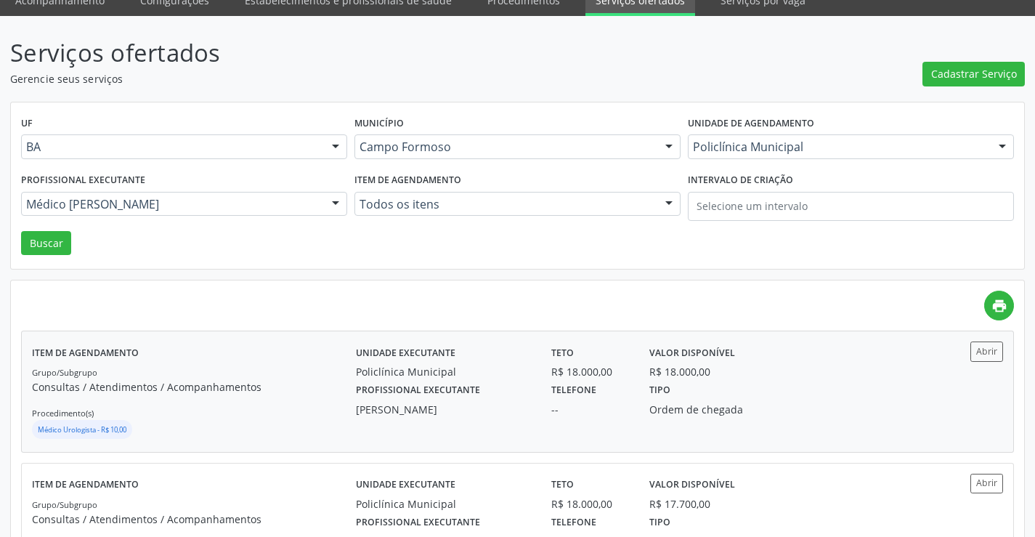
scroll to position [145, 0]
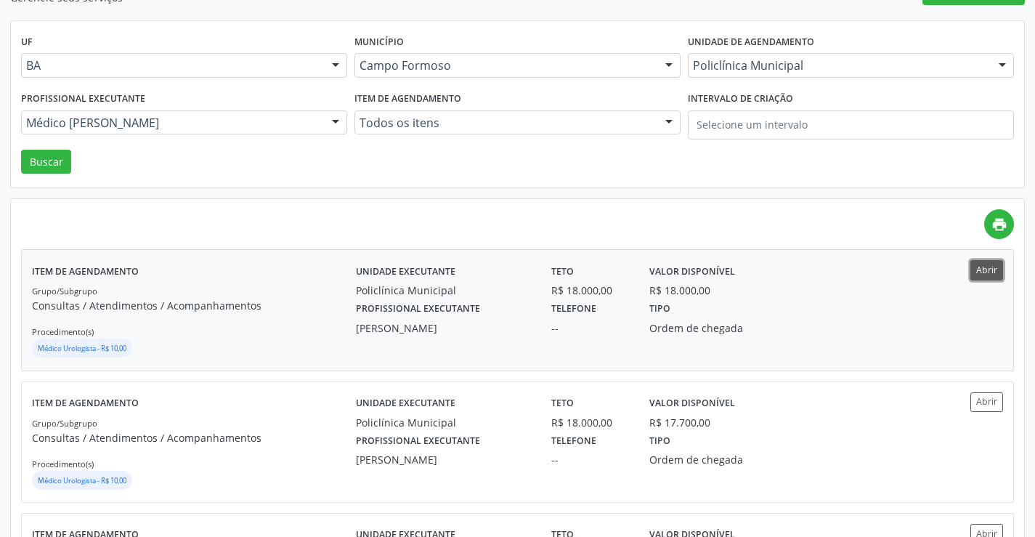
click at [983, 269] on button "Abrir" at bounding box center [987, 270] width 33 height 20
click at [183, 135] on div "Profissional executante Médico Urologista - Marcio Tulyo Gonçalves Vieira Todos…" at bounding box center [184, 119] width 334 height 62
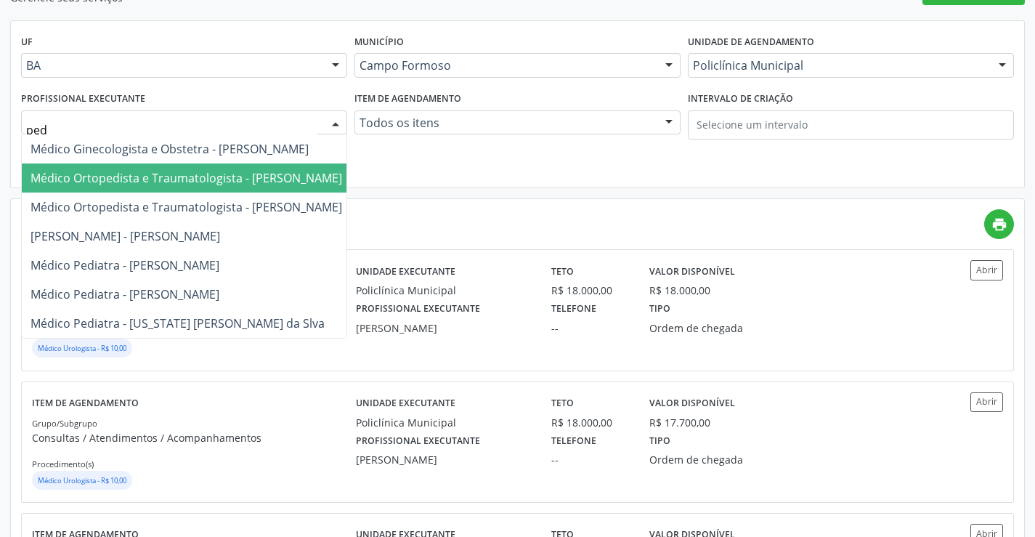
type input "pedr"
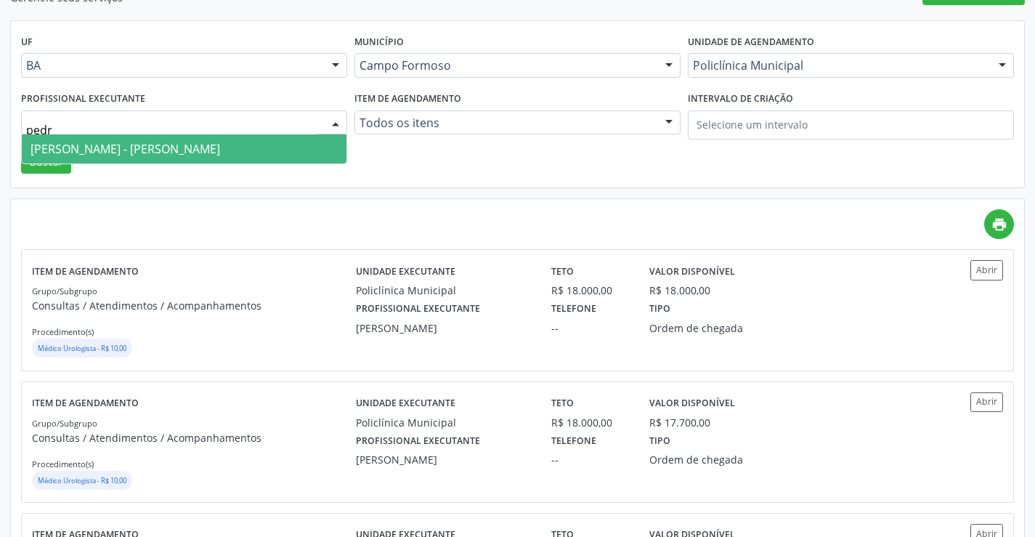
click at [184, 158] on span "Médico Otorrinolaringologista - Pedro Augusto Pessoa de Abreu" at bounding box center [184, 148] width 325 height 29
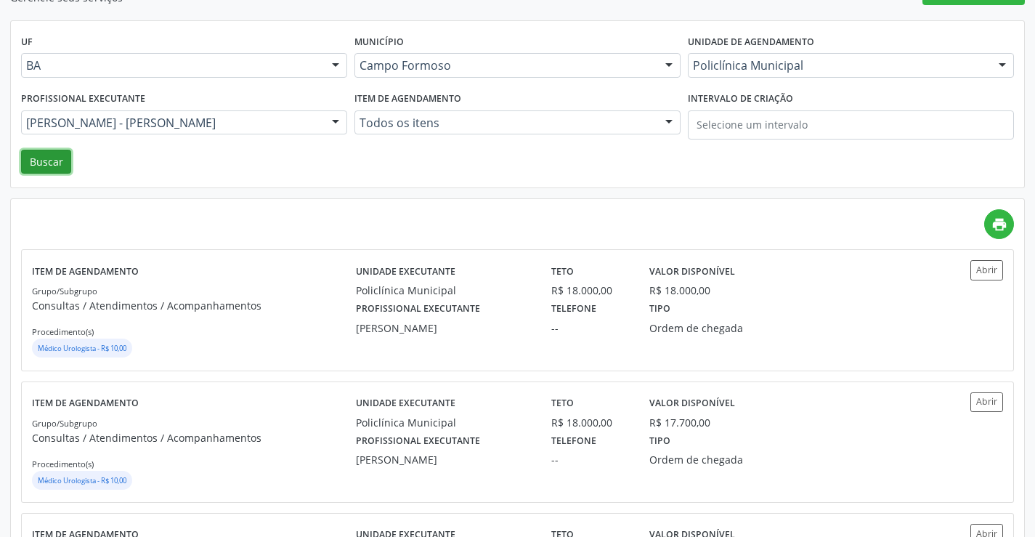
click at [65, 169] on button "Buscar" at bounding box center [46, 162] width 50 height 25
click at [977, 276] on button "Abrir" at bounding box center [987, 270] width 33 height 20
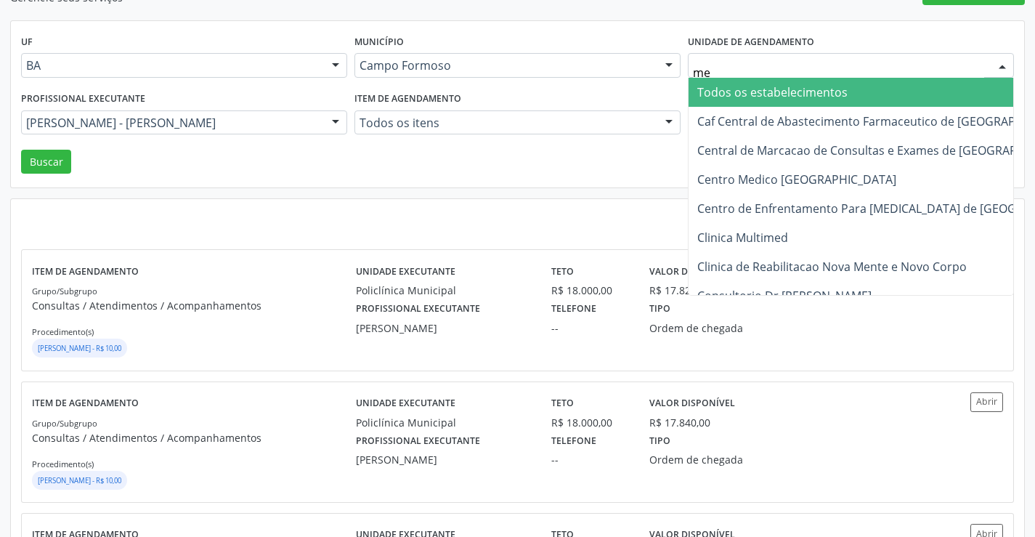
type input "med"
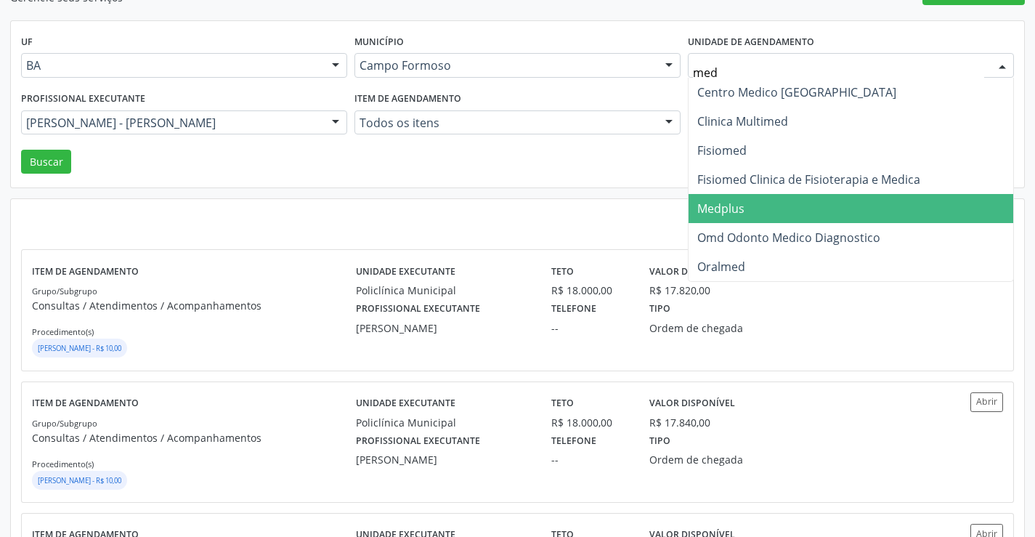
click at [807, 200] on span "Medplus" at bounding box center [851, 208] width 325 height 29
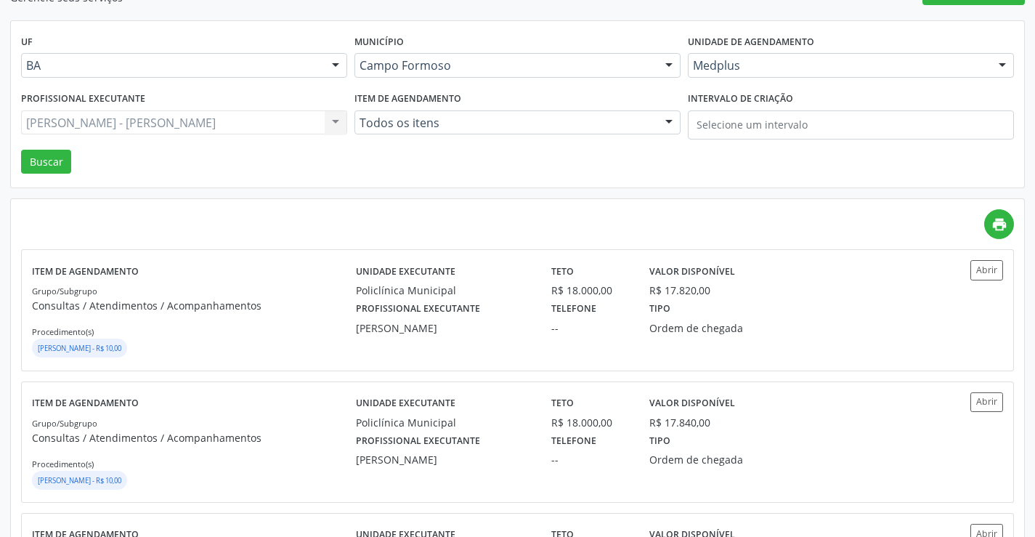
click at [151, 140] on div "Profissional executante Médico Otorrinolaringologista - Pedro Augusto Pessoa de…" at bounding box center [184, 119] width 334 height 62
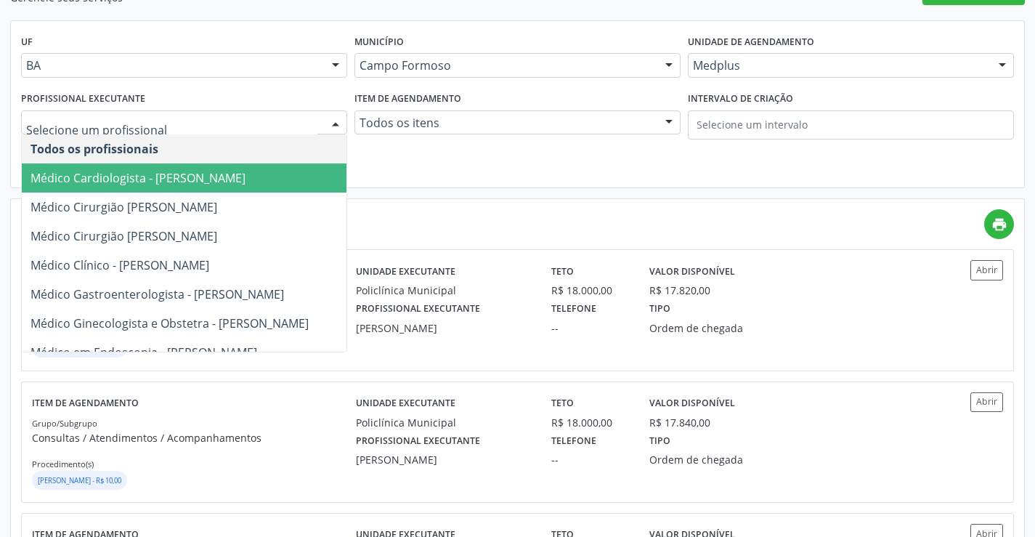
click at [153, 113] on div at bounding box center [184, 122] width 326 height 25
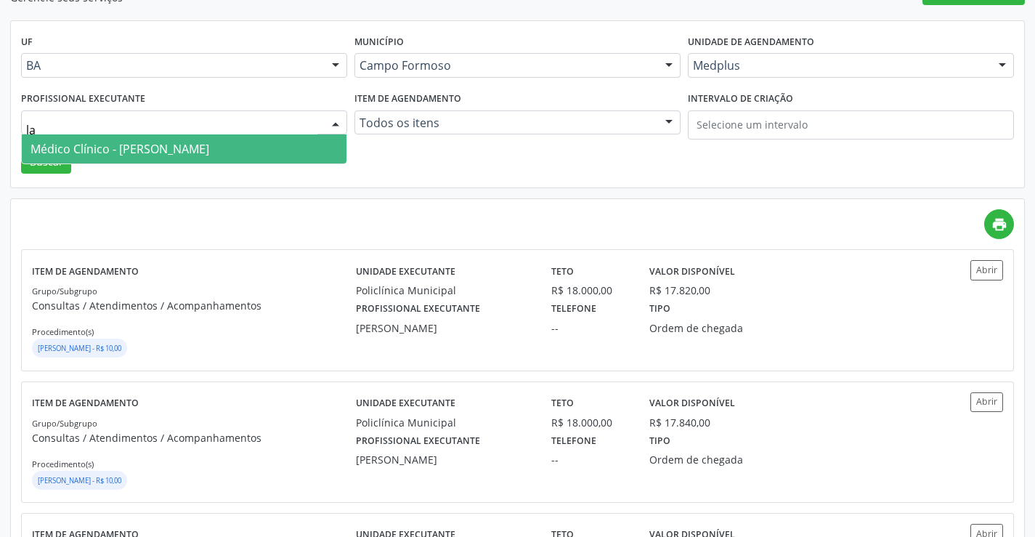
type input "lan"
click at [166, 144] on span "Médico Clínico - Lanna Peralva Miranda Rocha" at bounding box center [120, 149] width 179 height 16
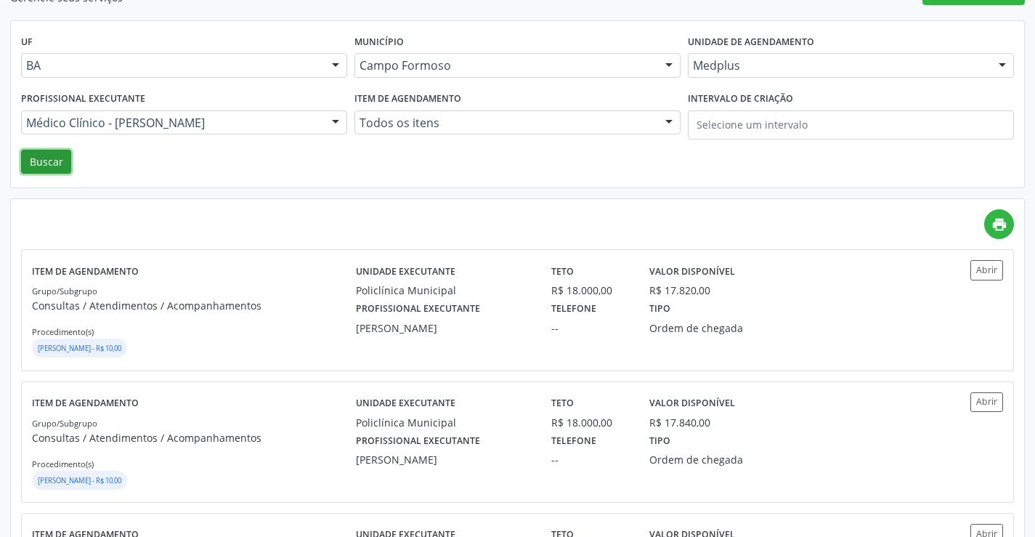
click at [48, 160] on button "Buscar" at bounding box center [46, 162] width 50 height 25
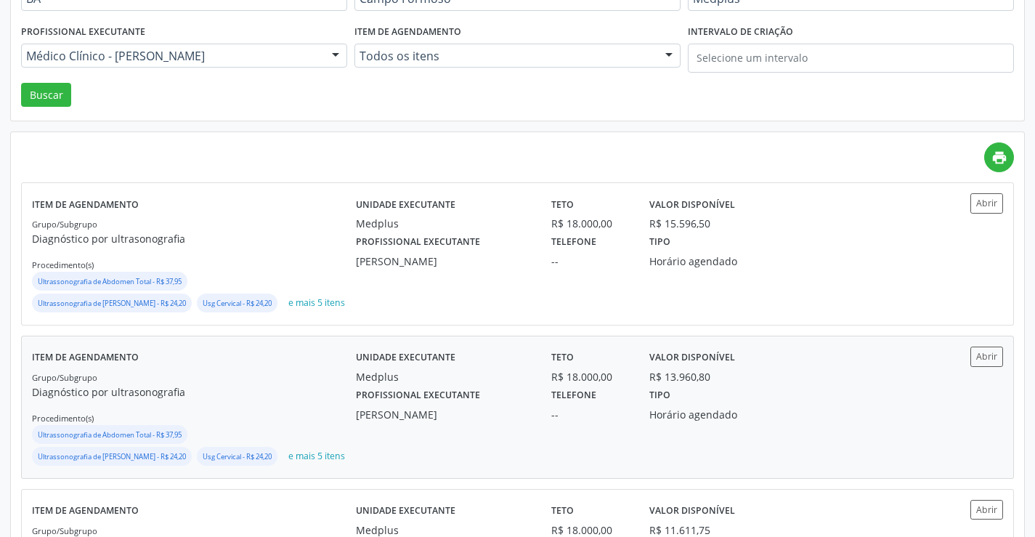
scroll to position [218, 0]
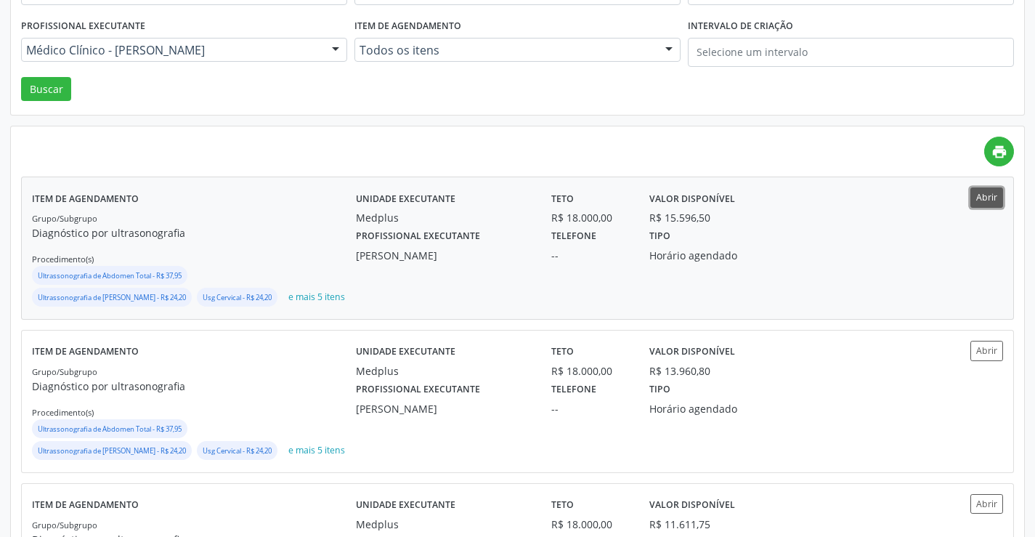
click at [993, 199] on button "Abrir" at bounding box center [987, 197] width 33 height 20
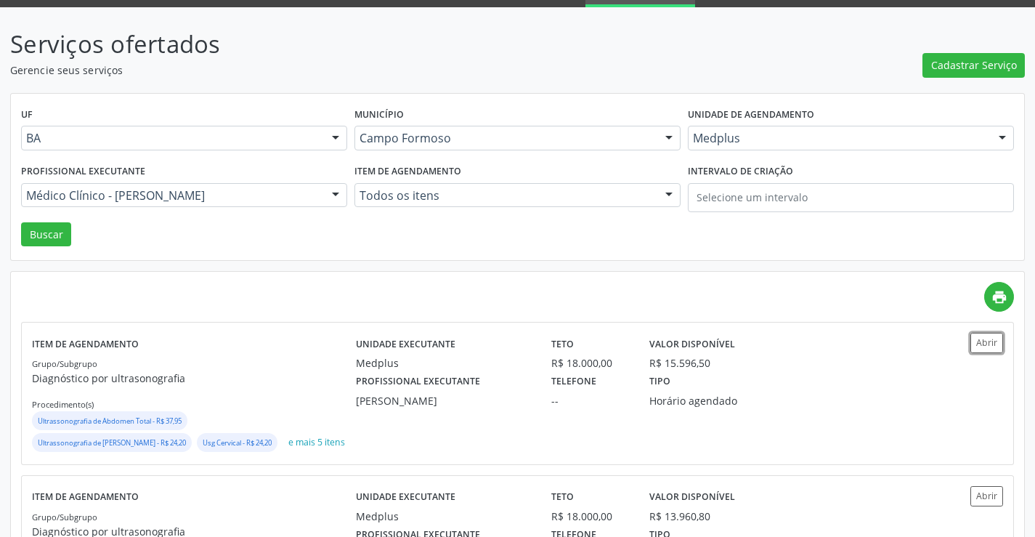
scroll to position [0, 0]
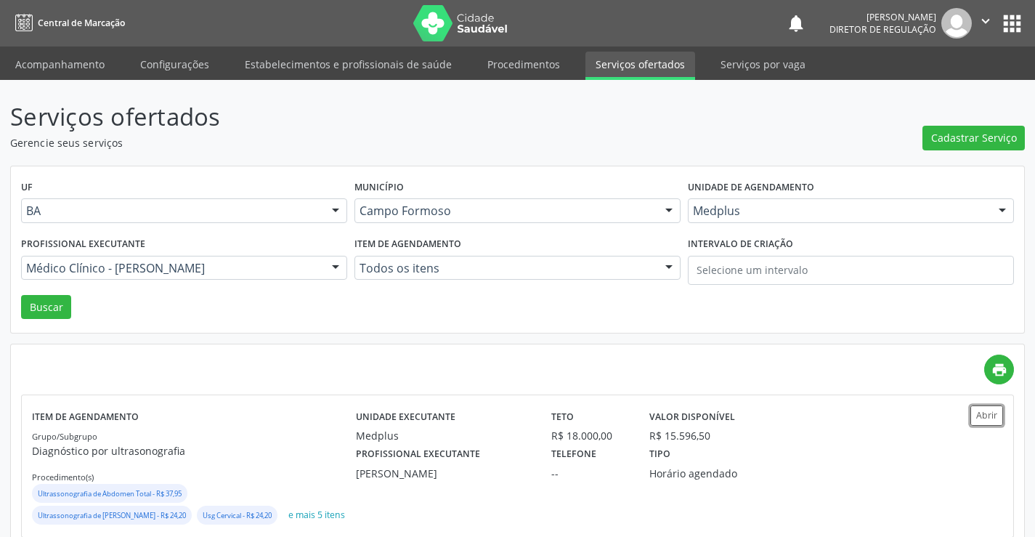
click at [985, 20] on icon "" at bounding box center [986, 21] width 16 height 16
click at [937, 90] on link "Sair" at bounding box center [949, 88] width 100 height 20
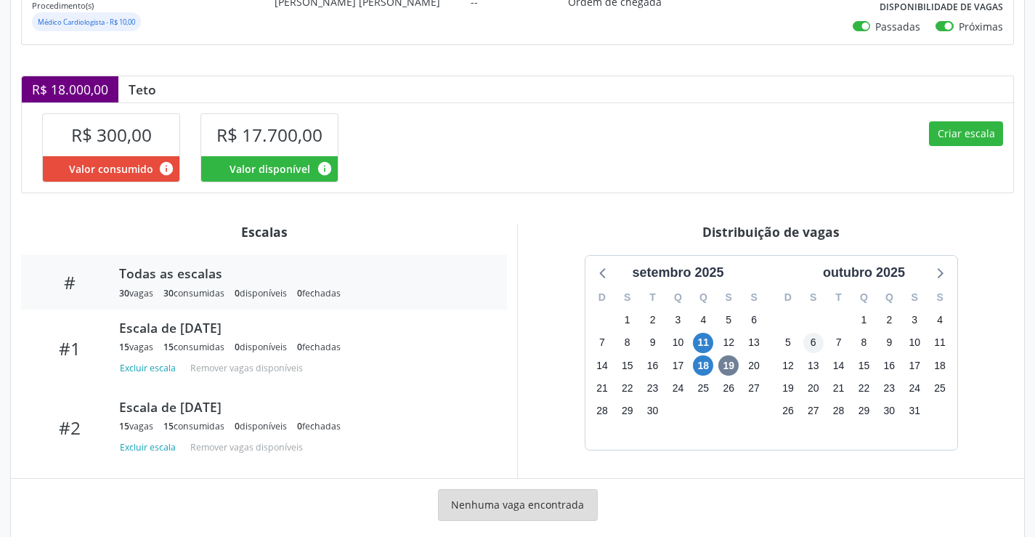
scroll to position [278, 0]
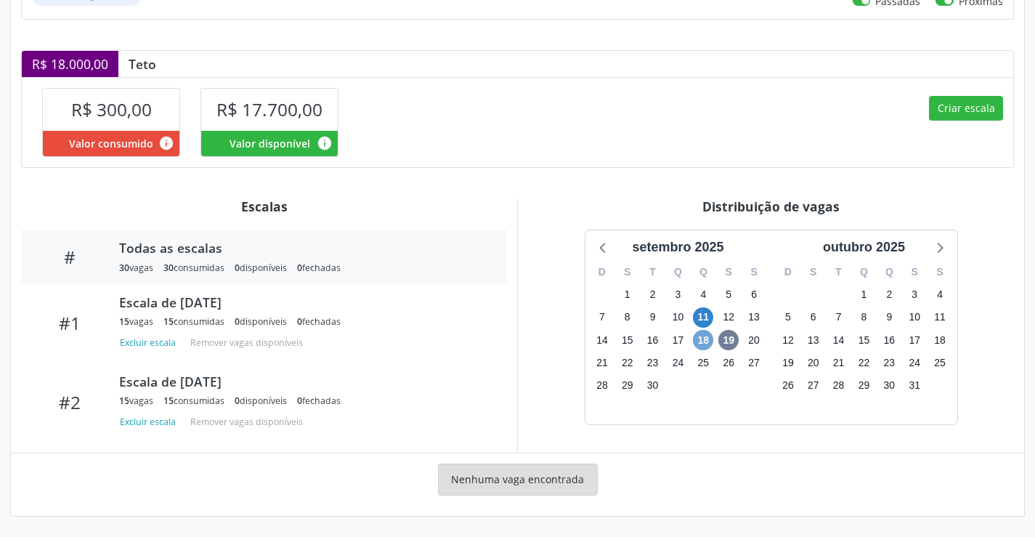
click at [709, 343] on span "18" at bounding box center [703, 340] width 20 height 20
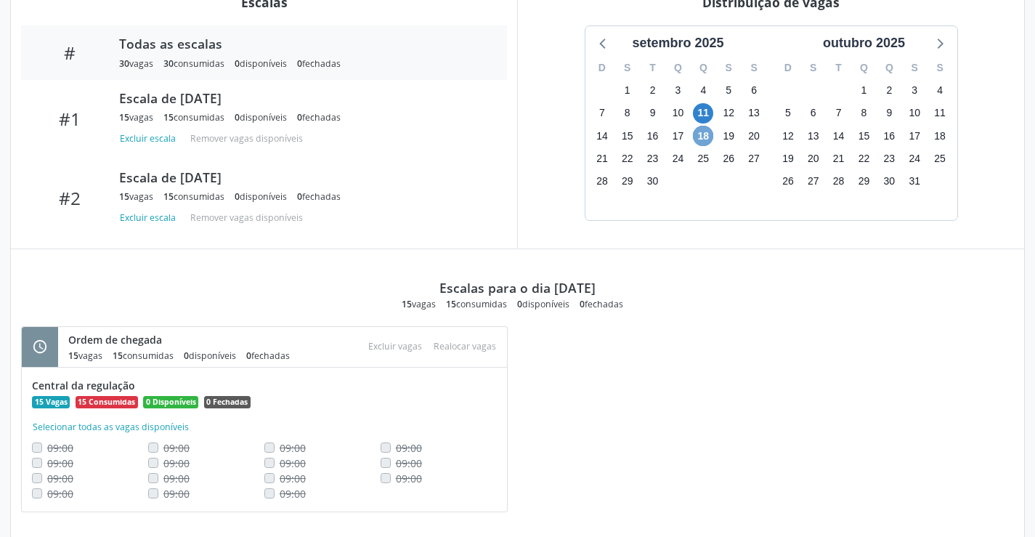
scroll to position [504, 0]
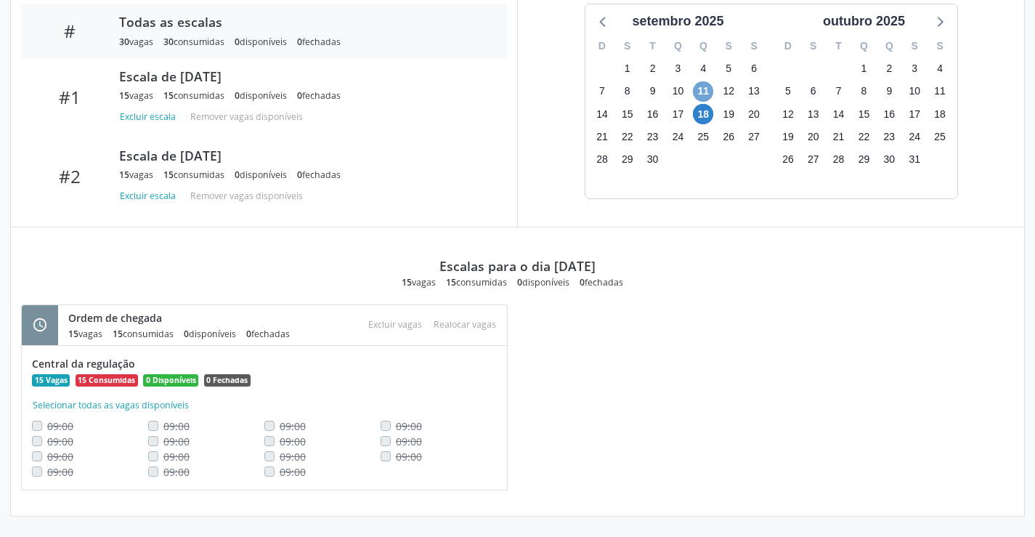
click at [708, 89] on span "11" at bounding box center [703, 91] width 20 height 20
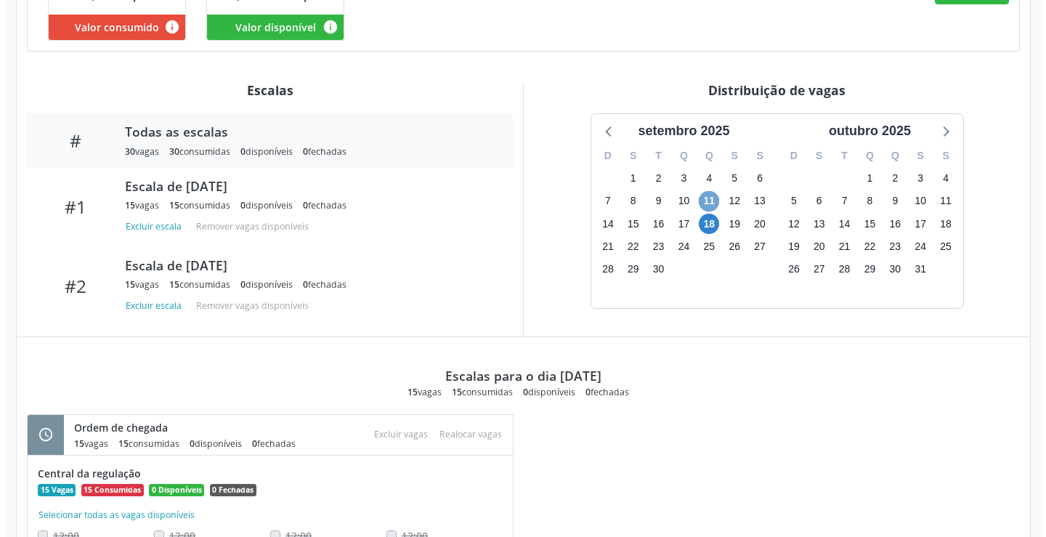
scroll to position [359, 0]
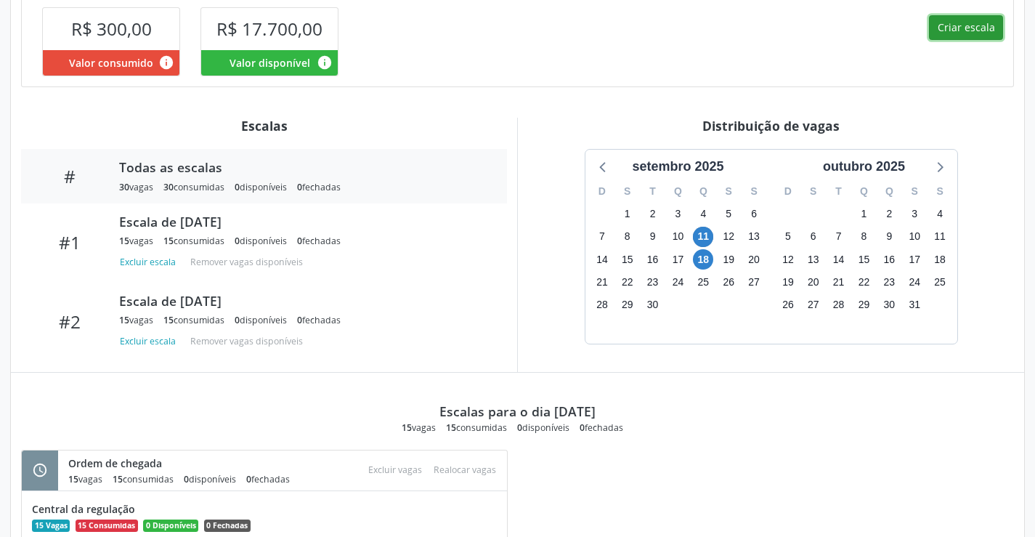
click at [978, 34] on button "Criar escala" at bounding box center [966, 27] width 74 height 25
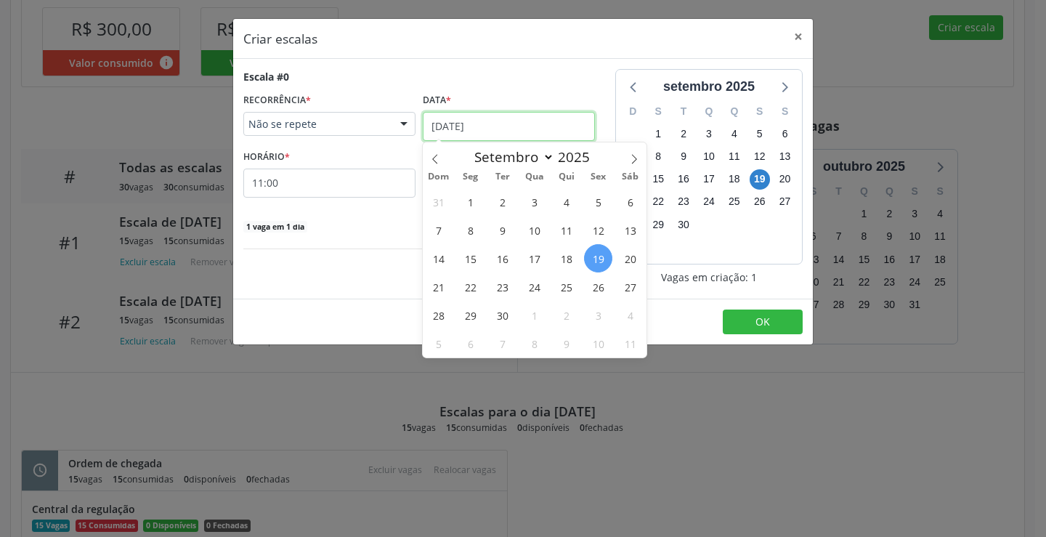
click at [506, 126] on input "[DATE]" at bounding box center [509, 126] width 172 height 29
click at [597, 288] on span "26" at bounding box center [598, 286] width 28 height 28
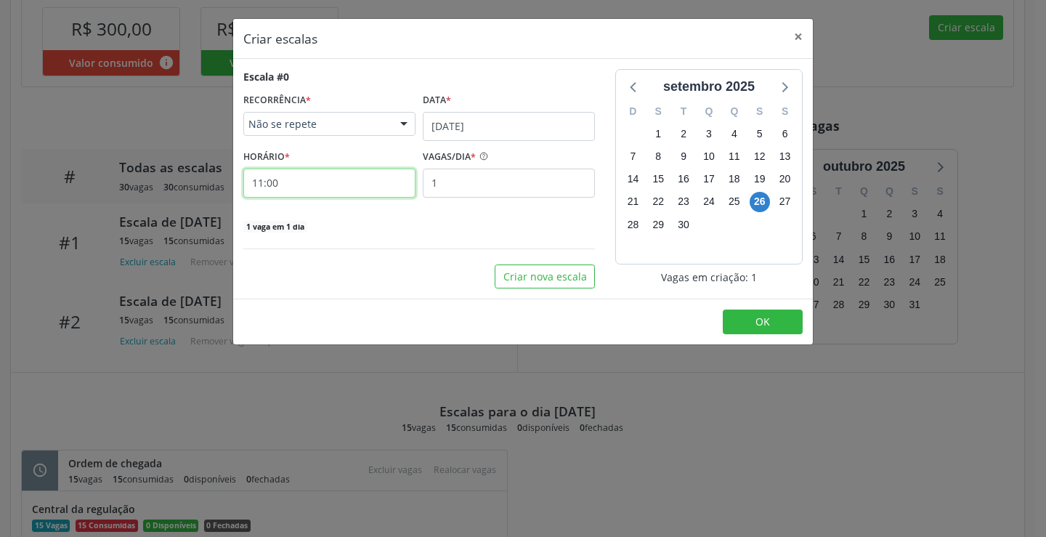
click at [342, 173] on input "11:00" at bounding box center [329, 183] width 172 height 29
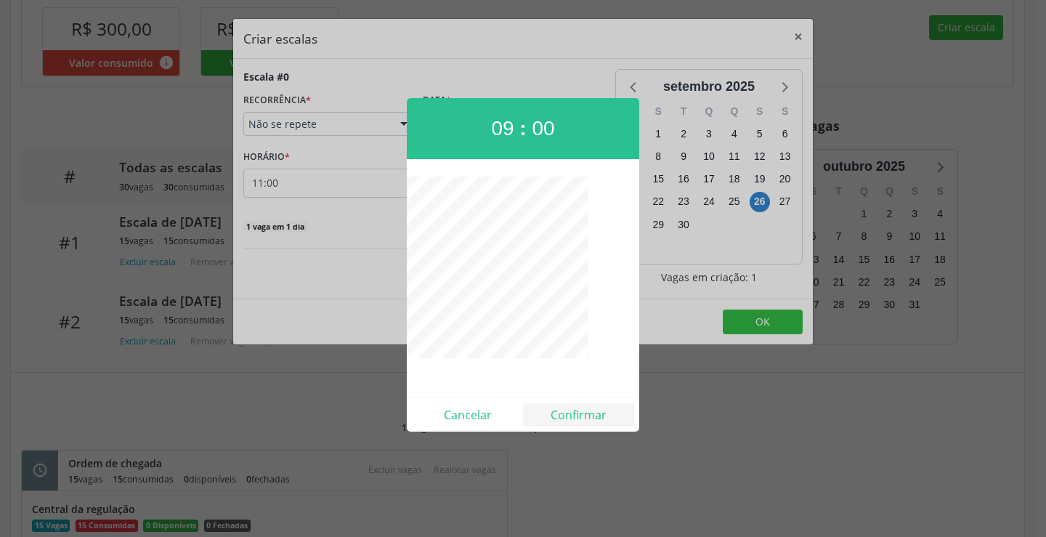
drag, startPoint x: 564, startPoint y: 396, endPoint x: 569, endPoint y: 406, distance: 11.4
click at [566, 398] on div "09 : 00 Cancelar Confirmar" at bounding box center [523, 265] width 233 height 334
drag, startPoint x: 569, startPoint y: 408, endPoint x: 565, endPoint y: 355, distance: 53.2
click at [570, 408] on button "Confirmar" at bounding box center [578, 414] width 111 height 23
type input "09:00"
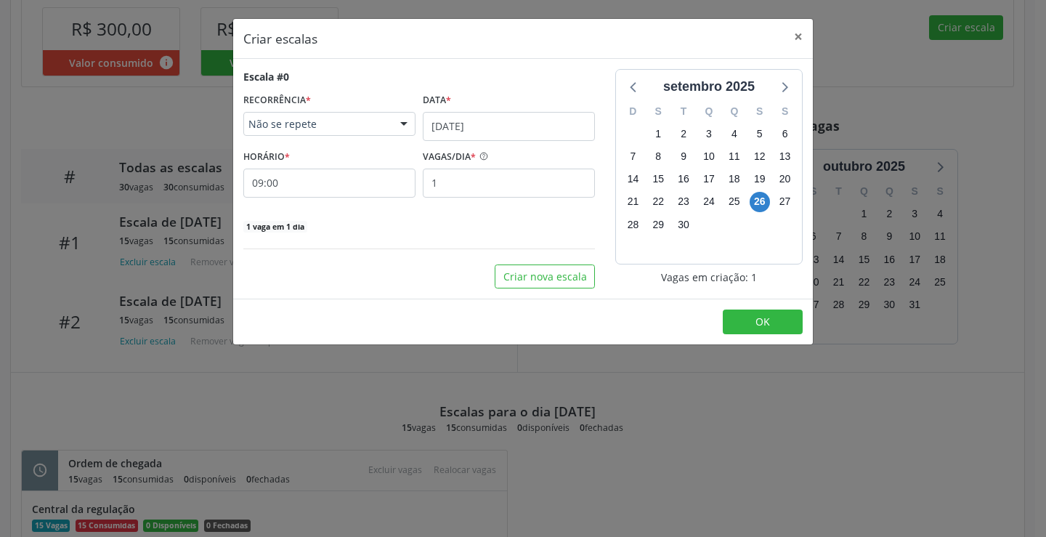
click at [476, 166] on label "VAGAS/DIA *" at bounding box center [449, 157] width 53 height 23
click at [492, 187] on input "1" at bounding box center [509, 183] width 172 height 29
type input "15"
click at [777, 326] on button "OK" at bounding box center [763, 322] width 80 height 25
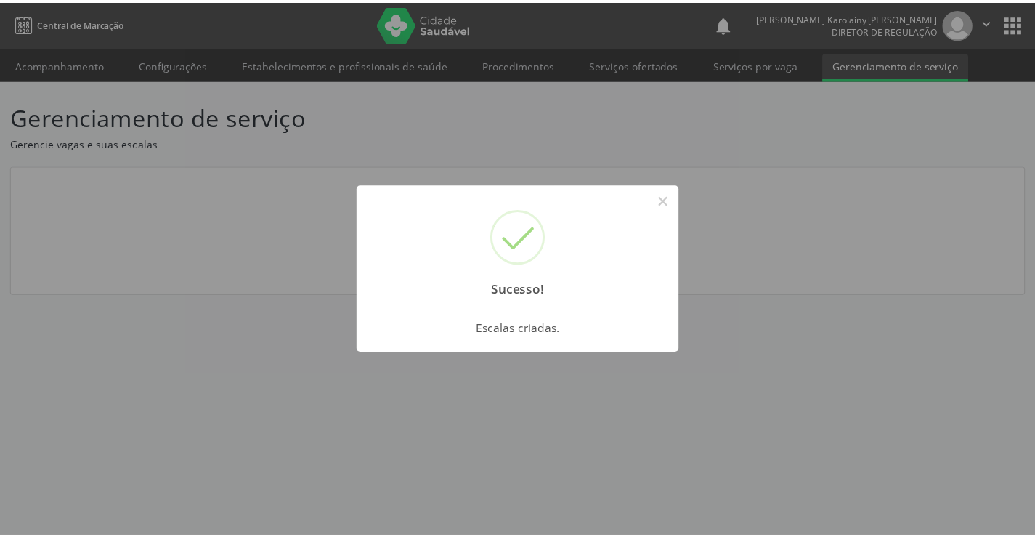
scroll to position [0, 0]
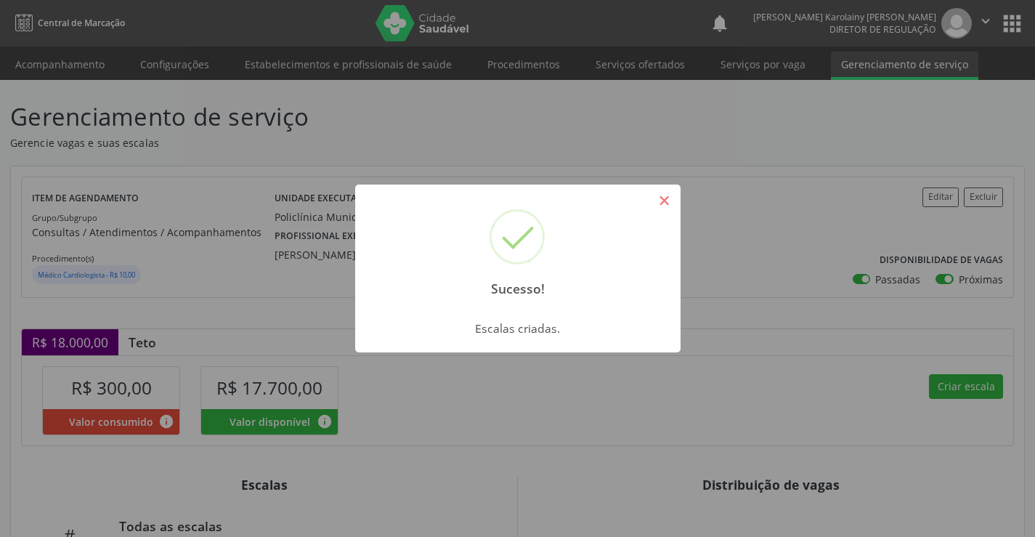
click at [657, 199] on button "×" at bounding box center [665, 200] width 25 height 25
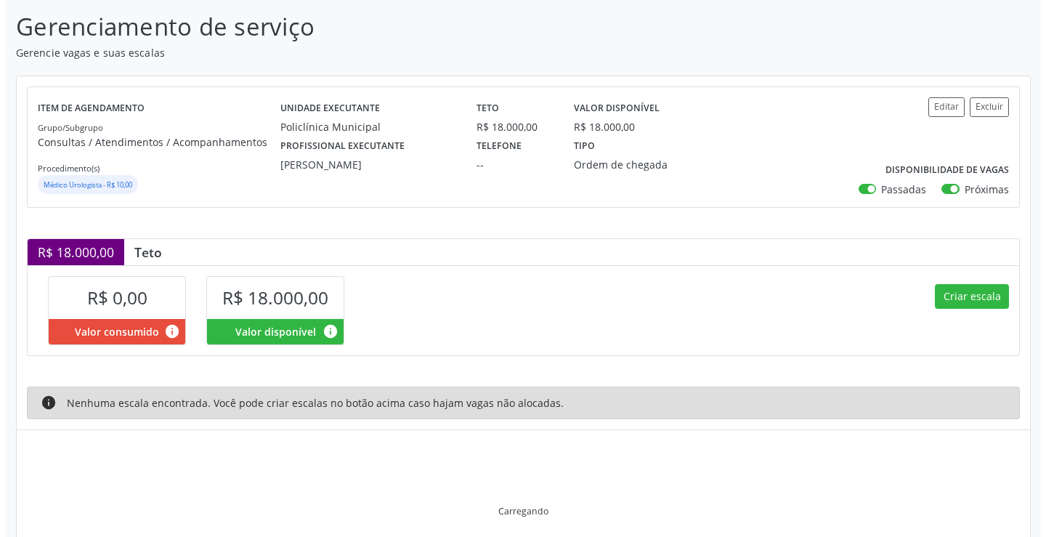
scroll to position [72, 0]
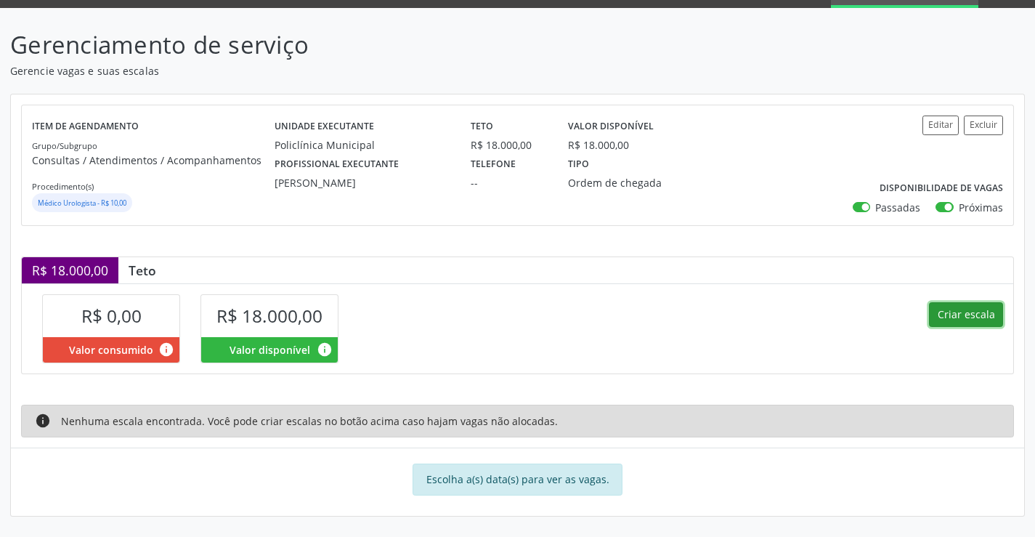
click at [939, 316] on button "Criar escala" at bounding box center [966, 314] width 74 height 25
select select "8"
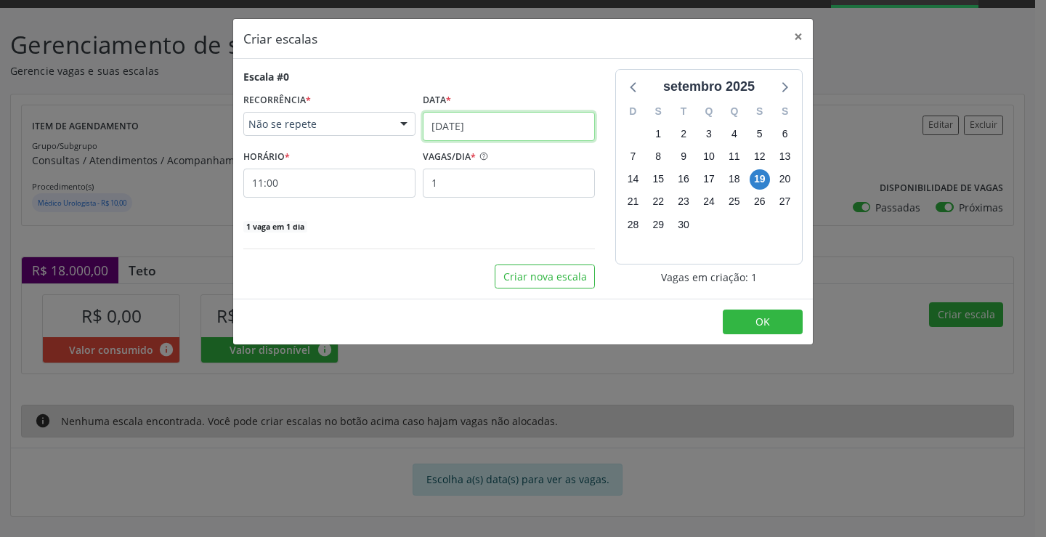
click at [476, 114] on input "19/09/2025" at bounding box center [509, 126] width 172 height 29
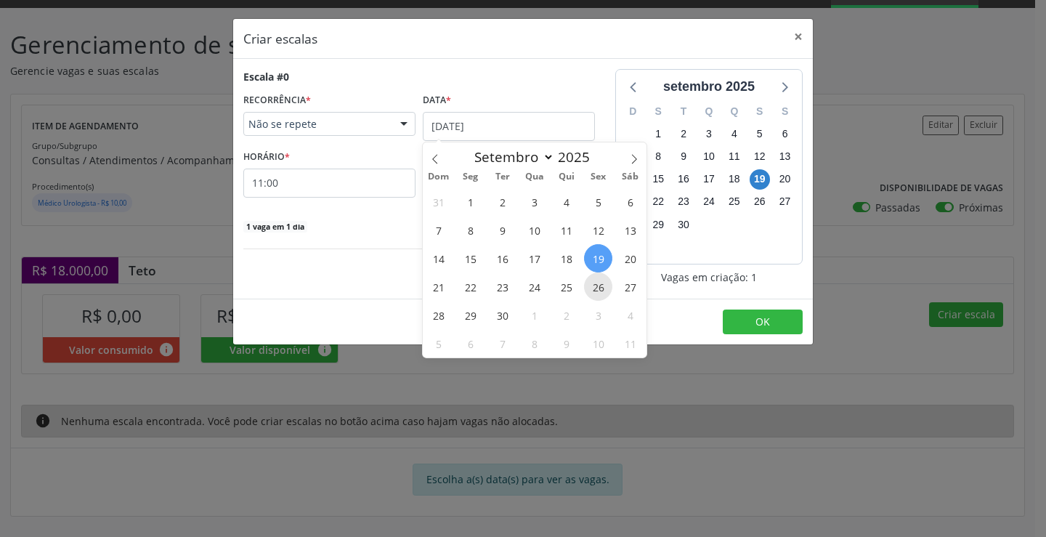
click at [605, 289] on span "26" at bounding box center [598, 286] width 28 height 28
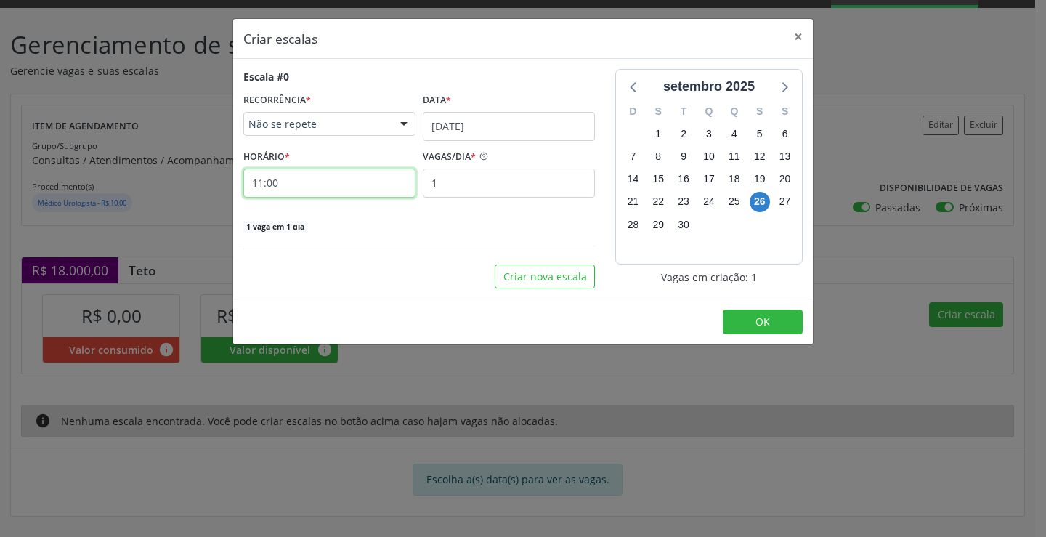
click at [340, 184] on input "11:00" at bounding box center [329, 183] width 172 height 29
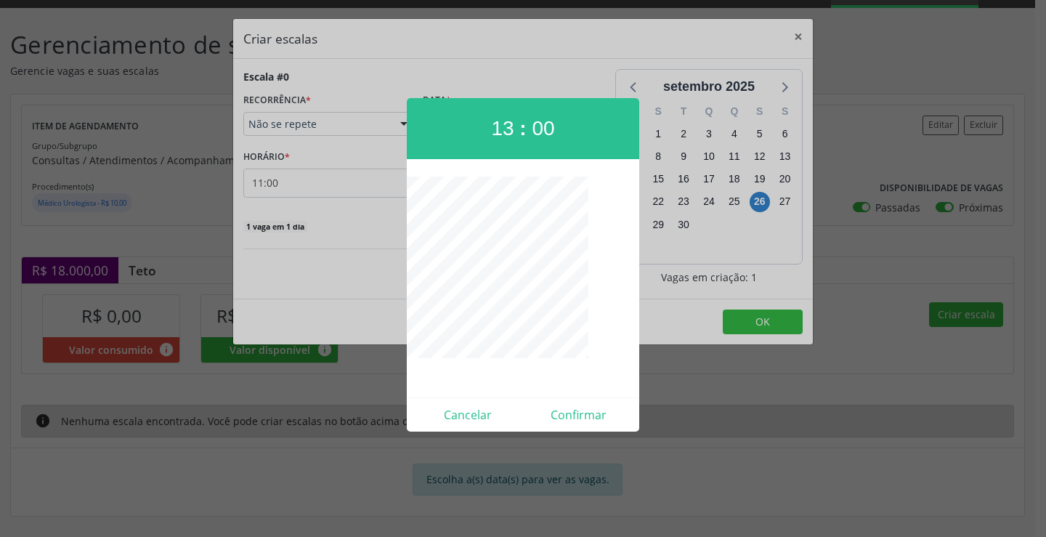
click at [600, 429] on div "Cancelar Confirmar" at bounding box center [523, 414] width 233 height 34
click at [600, 416] on button "Confirmar" at bounding box center [578, 414] width 111 height 23
type input "13:00"
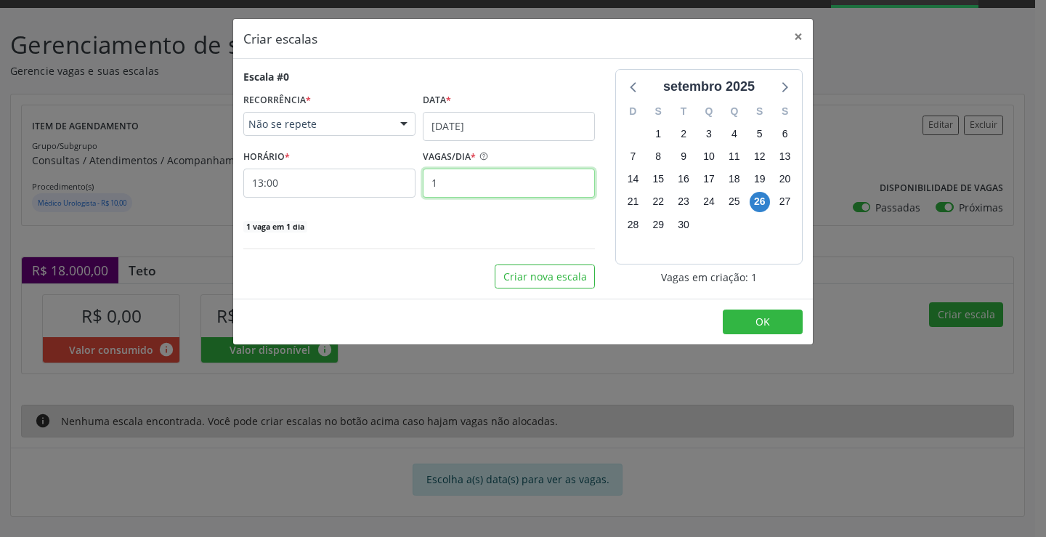
click at [498, 185] on input "1" at bounding box center [509, 183] width 172 height 29
type input "30"
click at [764, 331] on button "OK" at bounding box center [763, 322] width 80 height 25
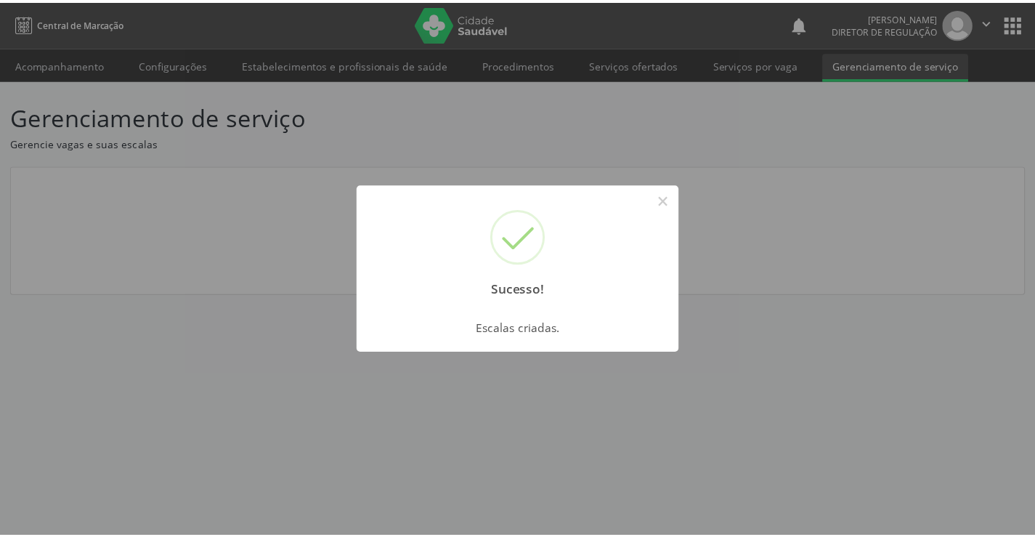
scroll to position [0, 0]
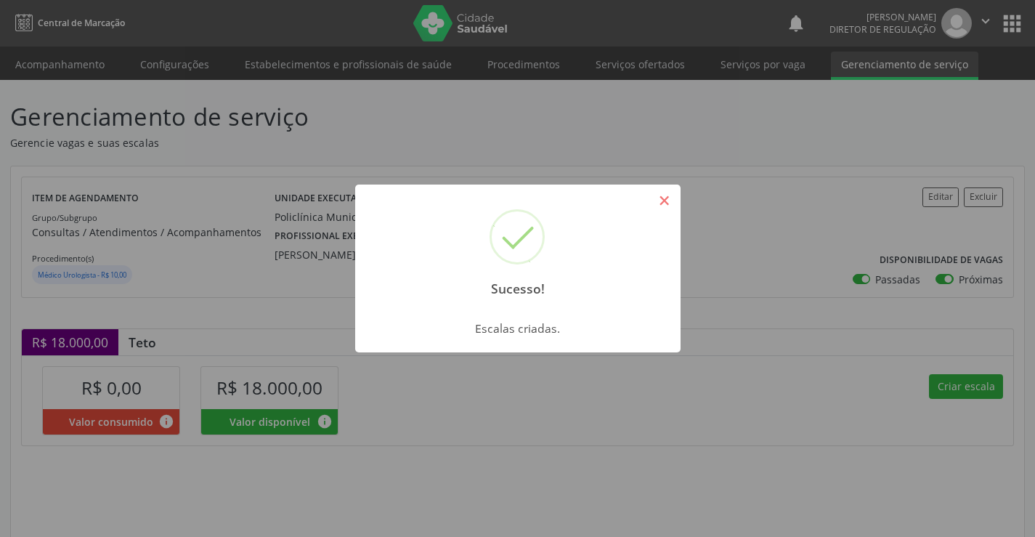
click at [662, 195] on button "×" at bounding box center [665, 200] width 25 height 25
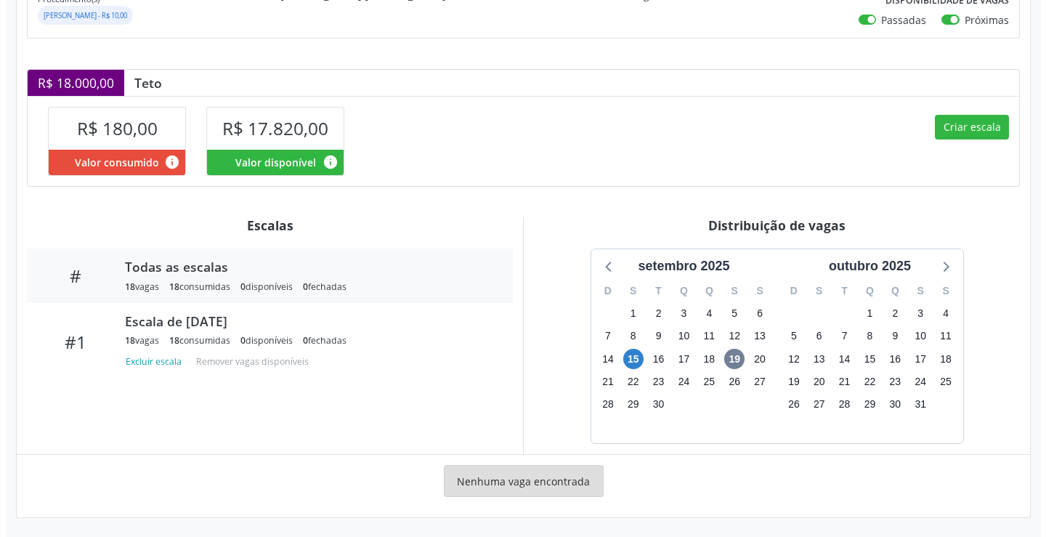
scroll to position [261, 0]
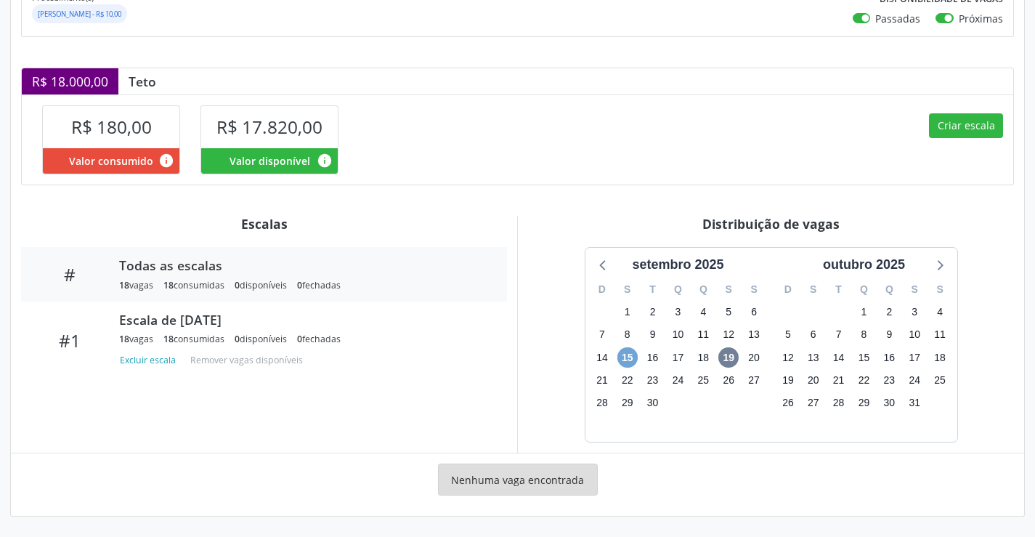
click at [621, 357] on span "15" at bounding box center [628, 357] width 20 height 20
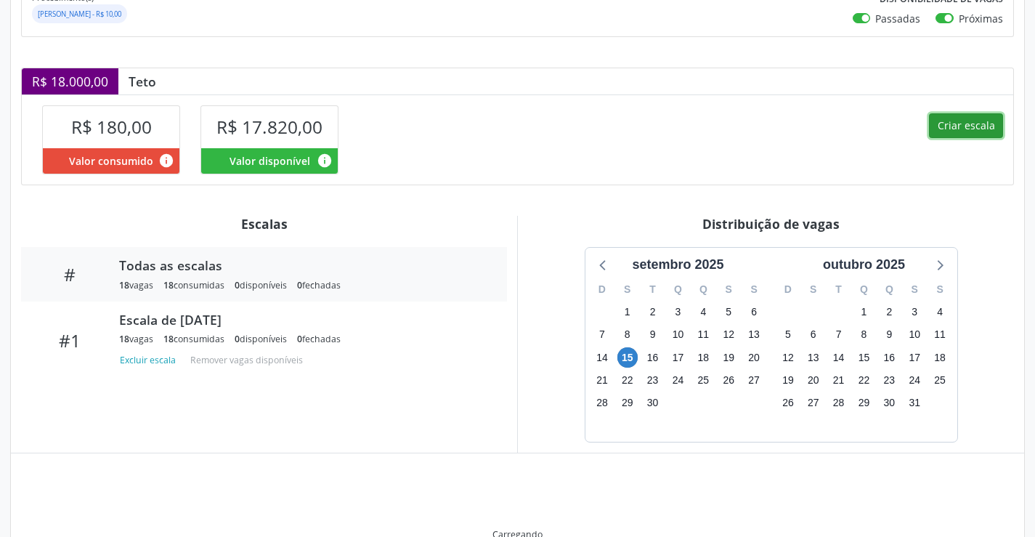
click at [940, 121] on button "Criar escala" at bounding box center [966, 125] width 74 height 25
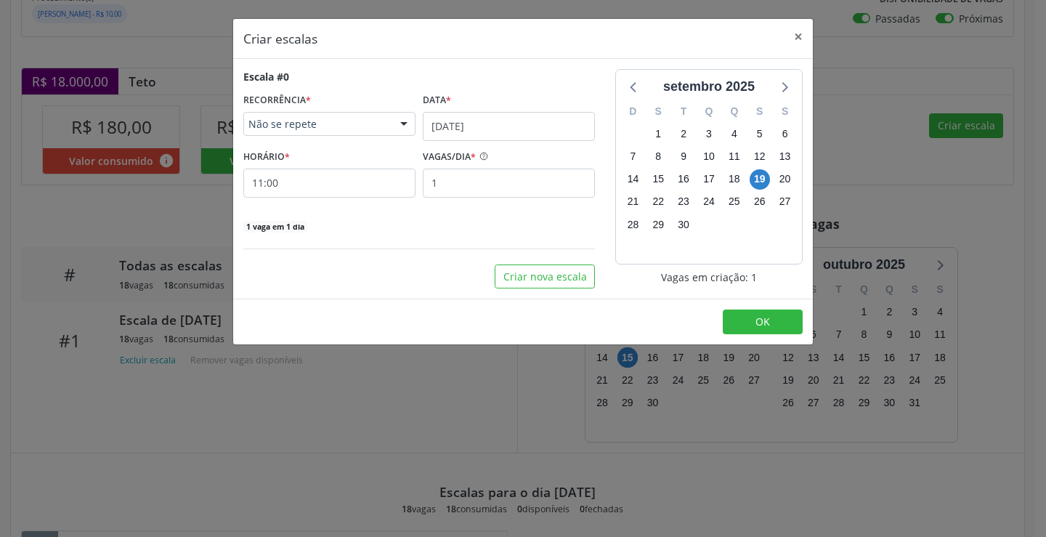
click at [418, 116] on div "RECORRÊNCIA * Não se repete Não se repete Diário/Semanal Mensal Nenhum resultad…" at bounding box center [329, 115] width 179 height 52
click at [440, 122] on input "[DATE]" at bounding box center [509, 126] width 172 height 29
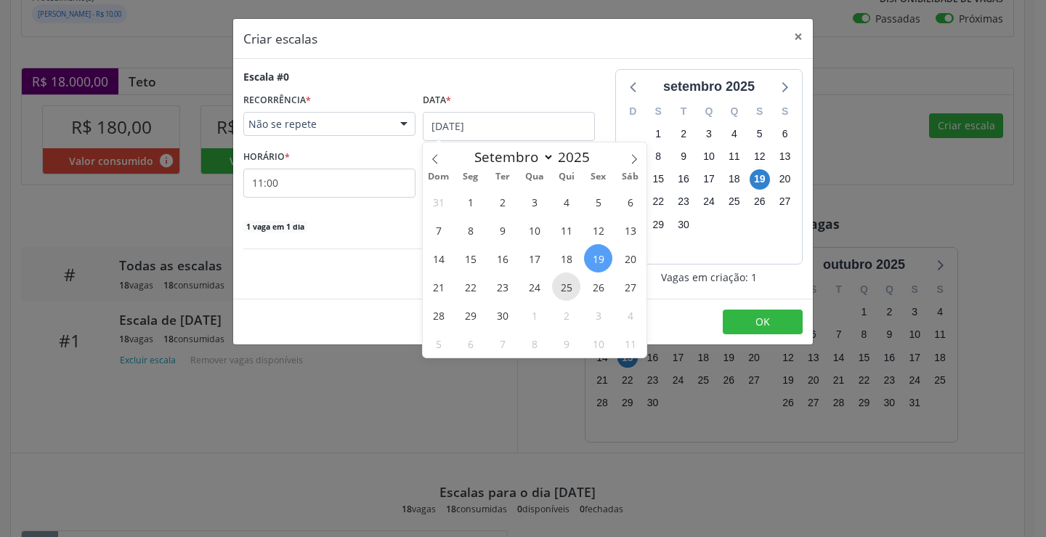
click at [572, 284] on span "25" at bounding box center [566, 286] width 28 height 28
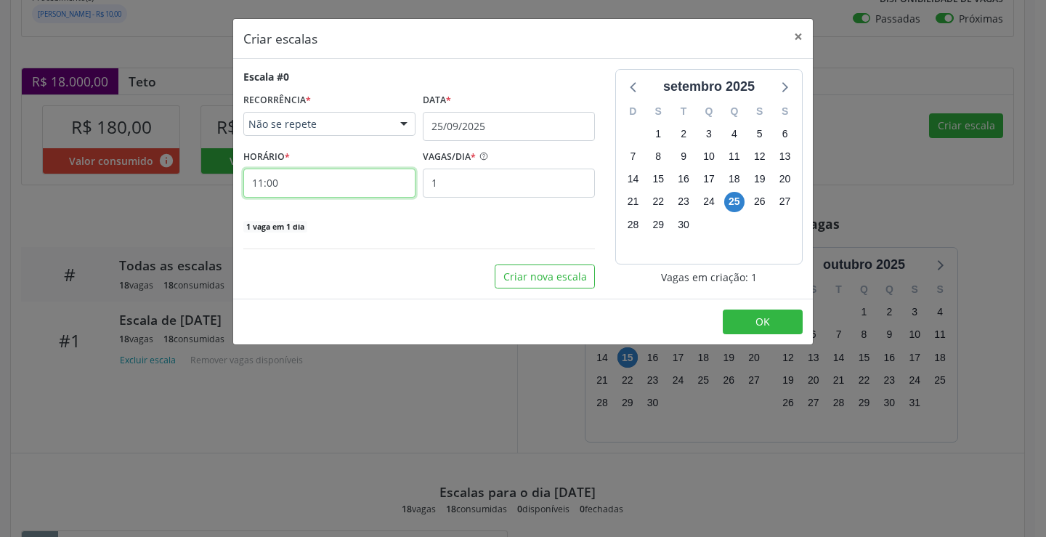
click at [343, 185] on input "11:00" at bounding box center [329, 183] width 172 height 29
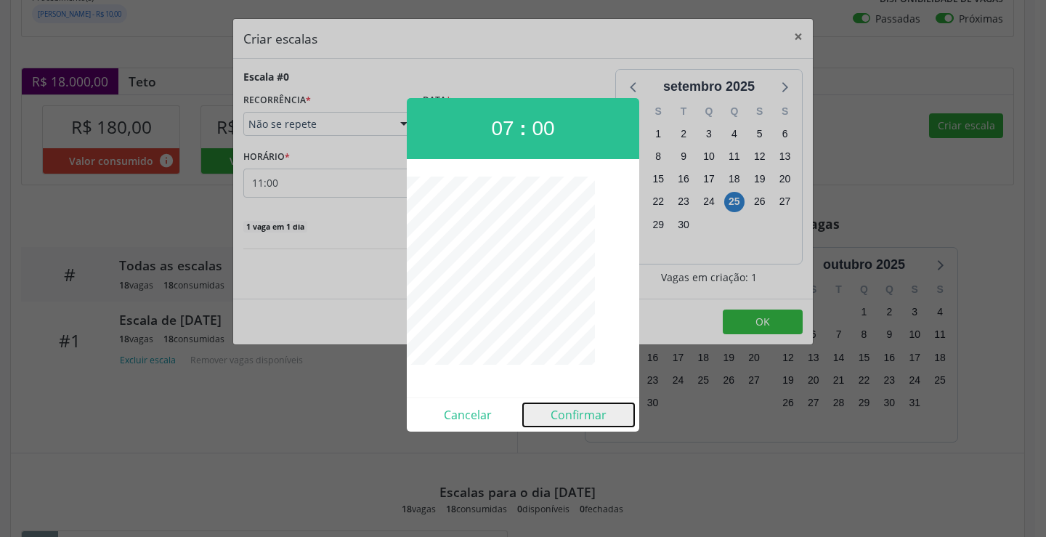
click at [570, 403] on button "Confirmar" at bounding box center [578, 414] width 111 height 23
type input "07:00"
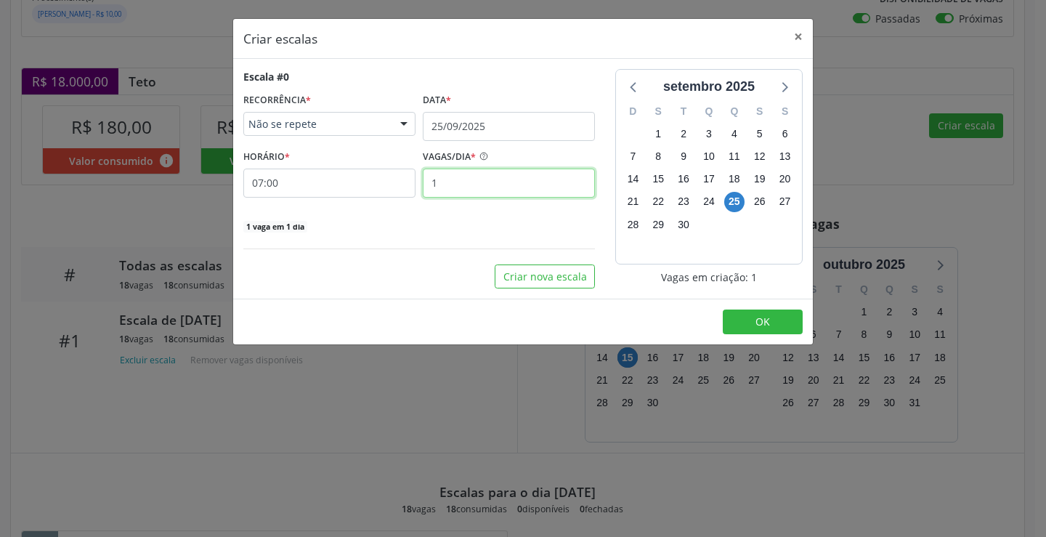
click at [474, 177] on input "1" at bounding box center [509, 183] width 172 height 29
type input "30"
click at [794, 320] on button "OK" at bounding box center [763, 322] width 80 height 25
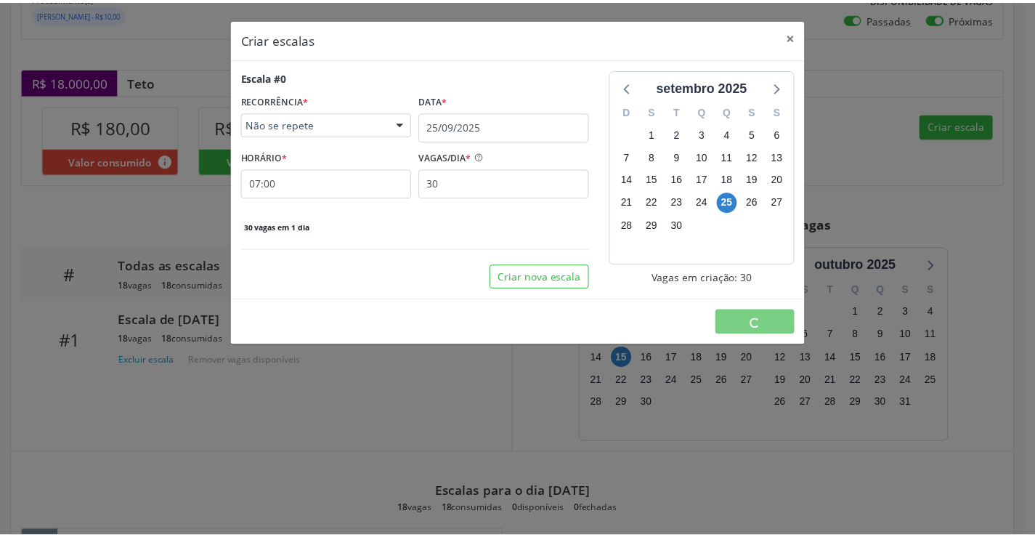
scroll to position [0, 0]
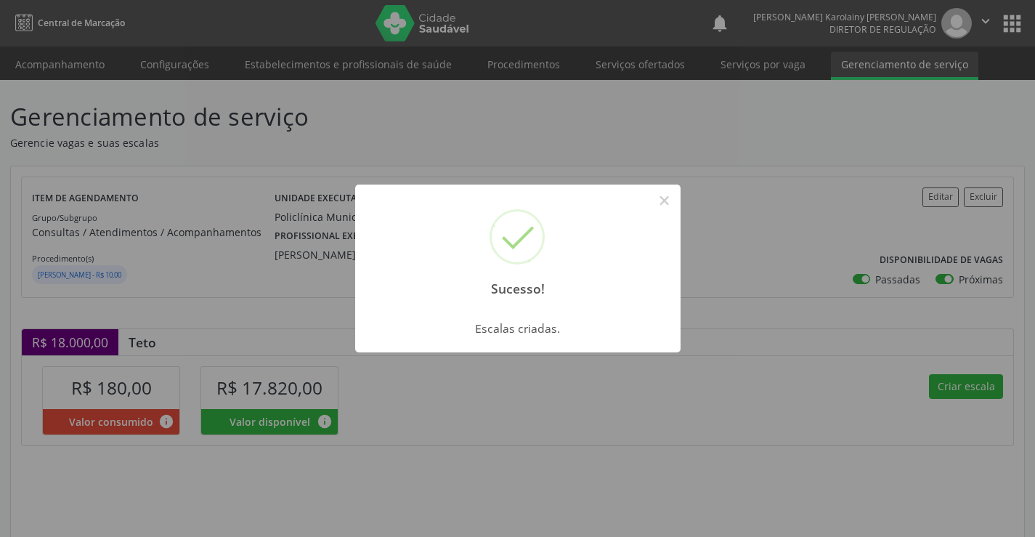
click at [682, 209] on div "Sucesso! × Escalas criadas. OK Cancel" at bounding box center [517, 268] width 1035 height 537
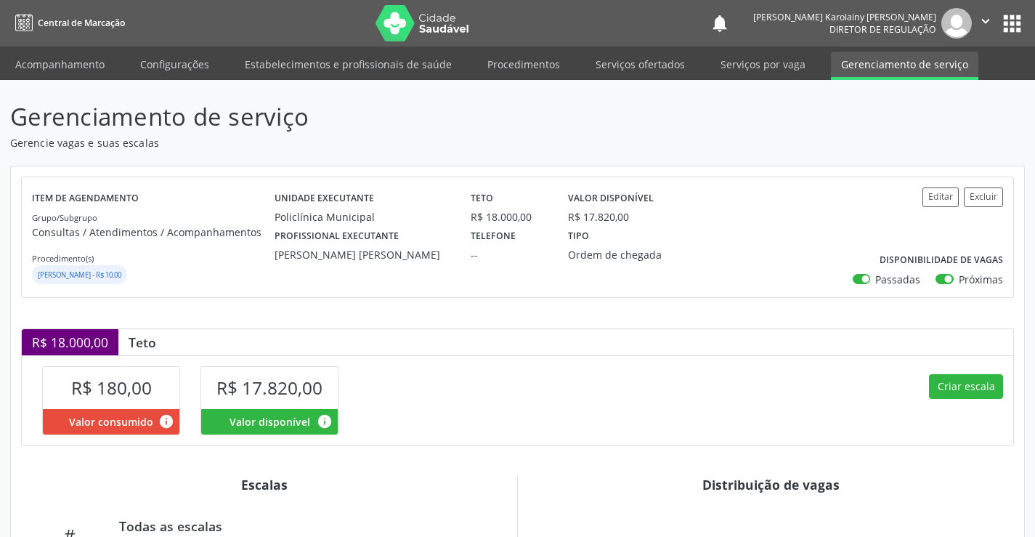
click at [663, 201] on div "Valor disponível R$ 17.820,00" at bounding box center [631, 206] width 147 height 38
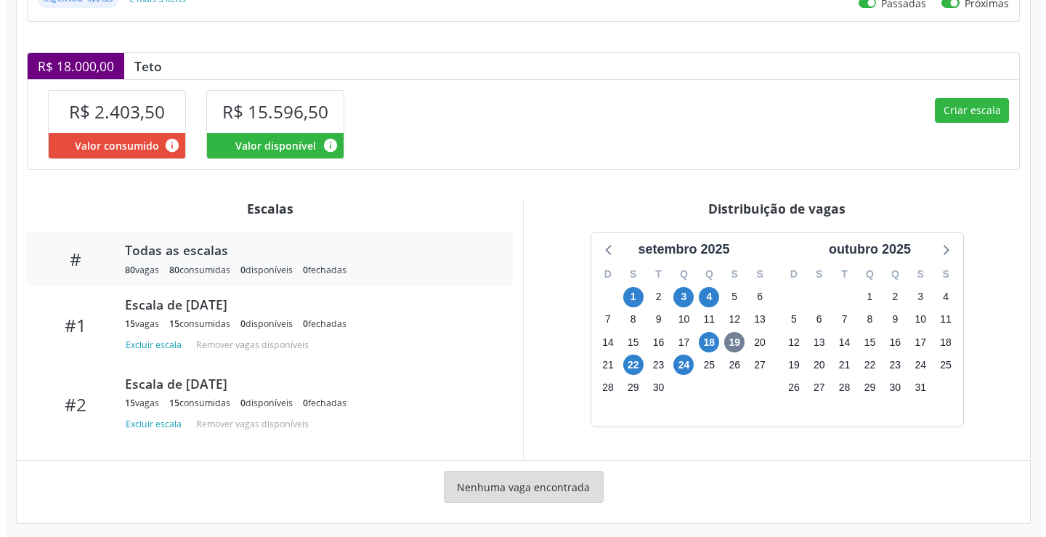
scroll to position [326, 0]
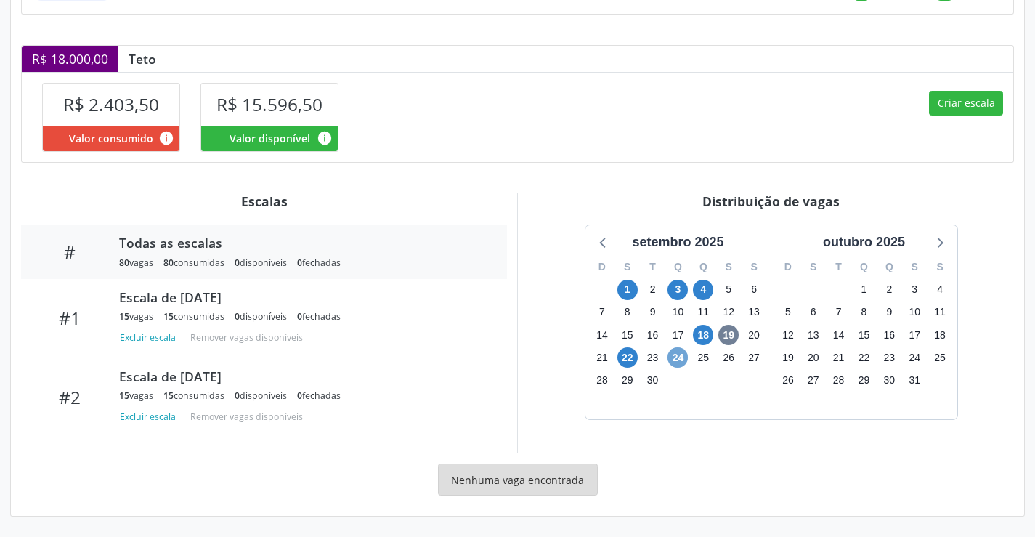
click at [671, 360] on span "24" at bounding box center [678, 357] width 20 height 20
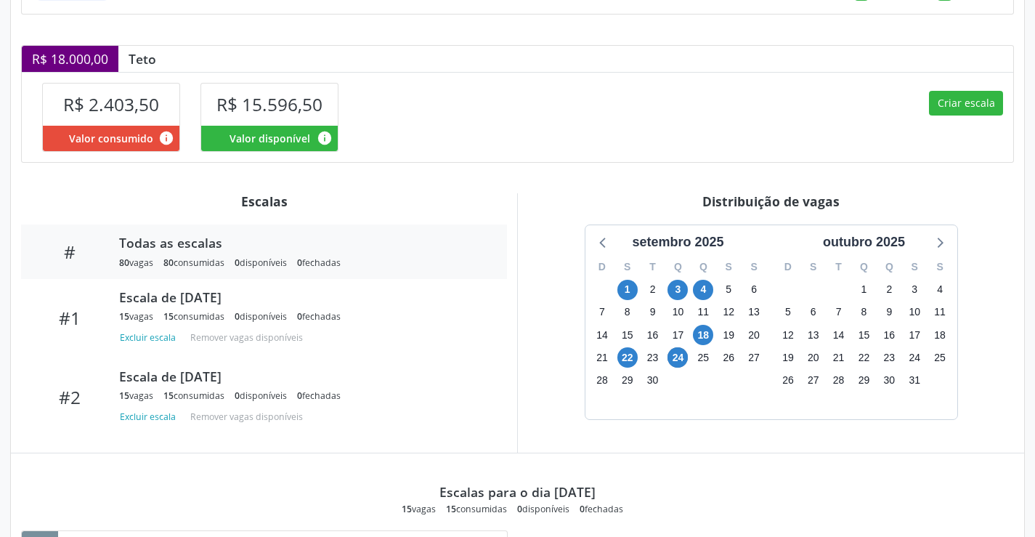
click at [687, 452] on div "Distribuição de vagas setembro 2025 D S T Q Q S S 31 1 2 3 4 5 6 7 8 9 10 11 12…" at bounding box center [770, 322] width 507 height 259
click at [953, 108] on button "Criar escala" at bounding box center [966, 103] width 74 height 25
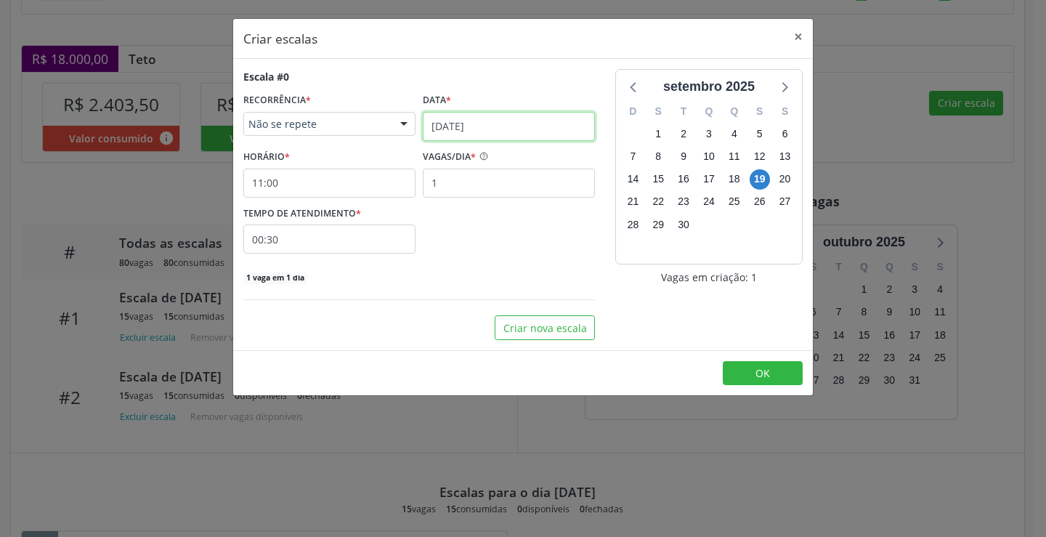
click at [527, 122] on input "[DATE]" at bounding box center [509, 126] width 172 height 29
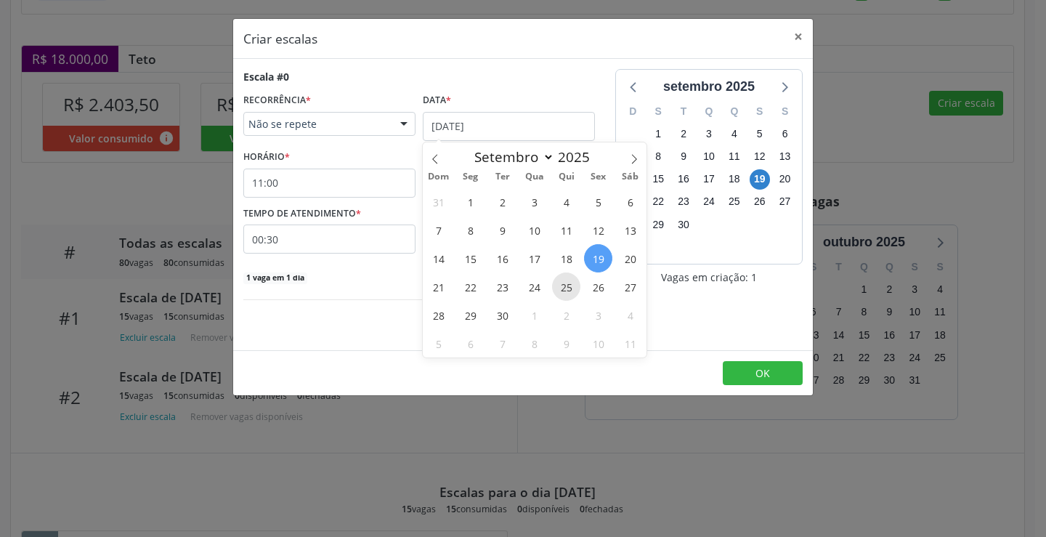
click at [569, 296] on span "25" at bounding box center [566, 286] width 28 height 28
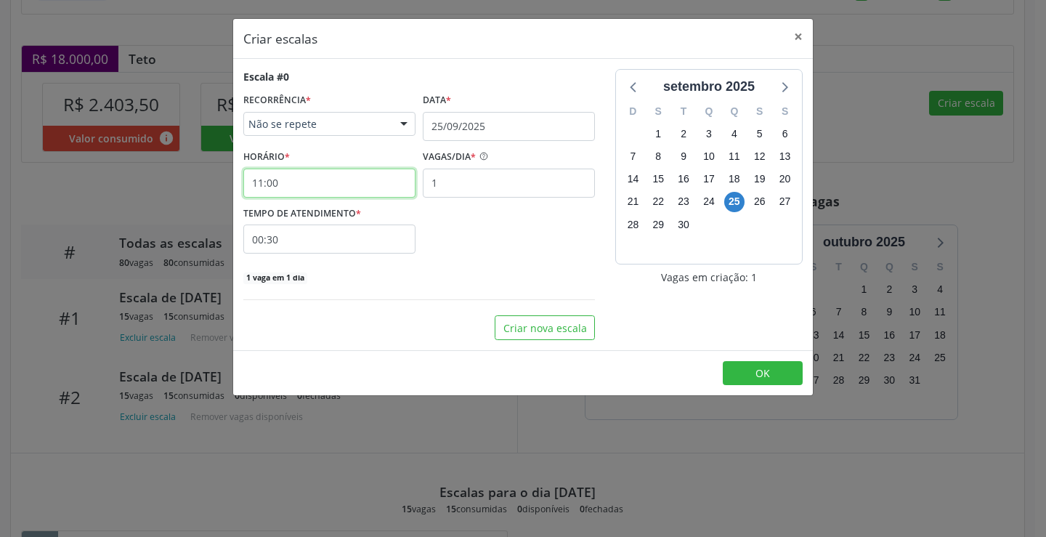
click at [340, 178] on input "11:00" at bounding box center [329, 183] width 172 height 29
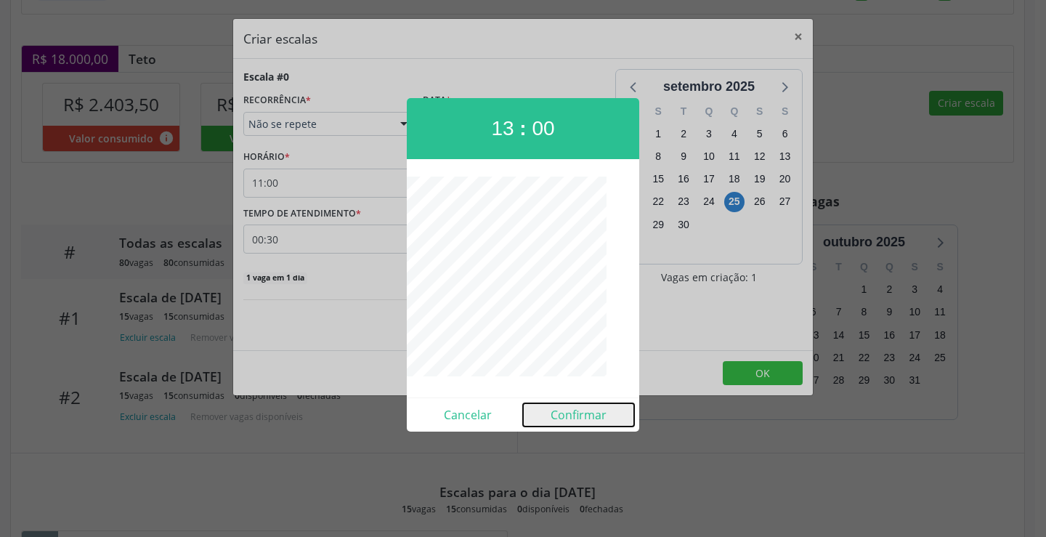
click at [586, 419] on button "Confirmar" at bounding box center [578, 414] width 111 height 23
type input "13:00"
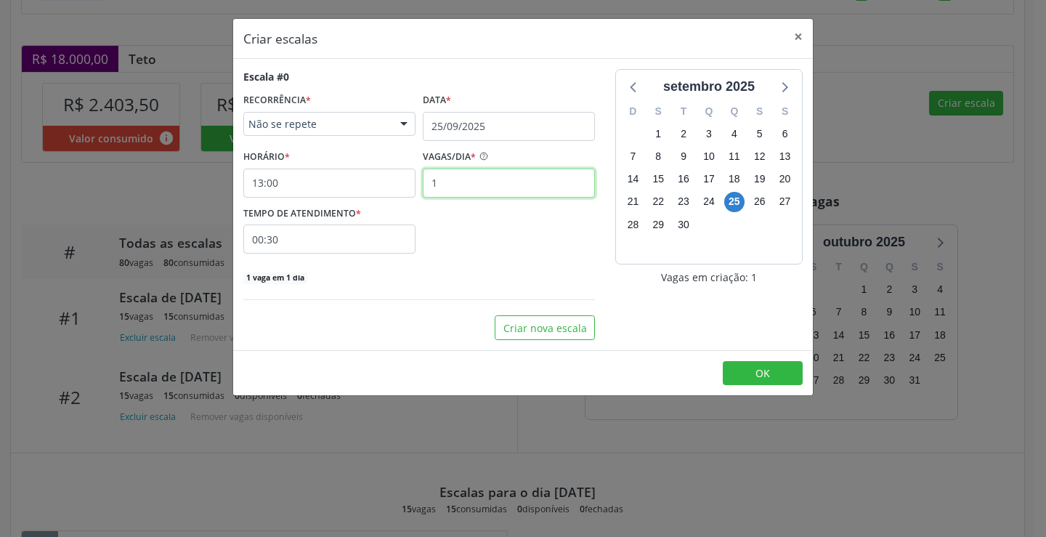
click at [490, 188] on input "1" at bounding box center [509, 183] width 172 height 29
type input "10"
drag, startPoint x: 388, startPoint y: 243, endPoint x: 400, endPoint y: 241, distance: 12.5
click at [388, 243] on input "00:30" at bounding box center [329, 239] width 172 height 29
click at [459, 279] on div "30" at bounding box center [412, 270] width 110 height 29
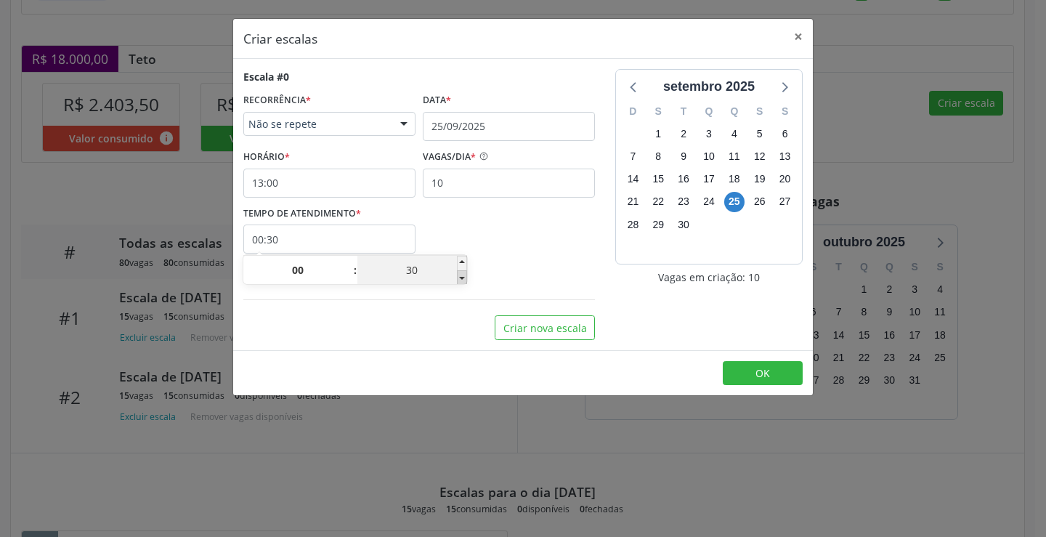
click at [459, 279] on span at bounding box center [462, 277] width 10 height 15
type input "00:25"
type input "25"
click at [459, 279] on span at bounding box center [462, 277] width 10 height 15
type input "00:20"
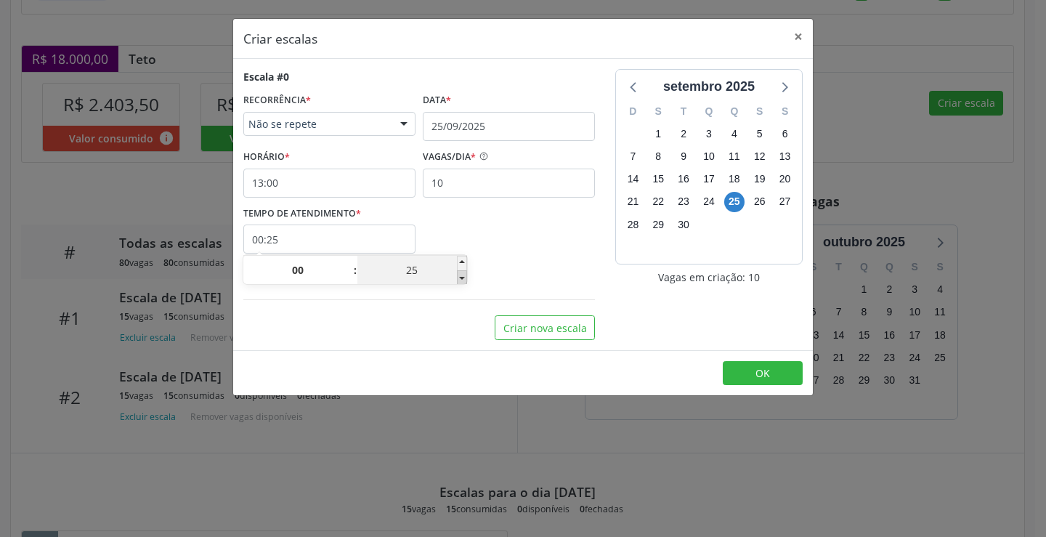
type input "20"
click at [459, 279] on span at bounding box center [462, 277] width 10 height 15
type input "00:15"
type input "15"
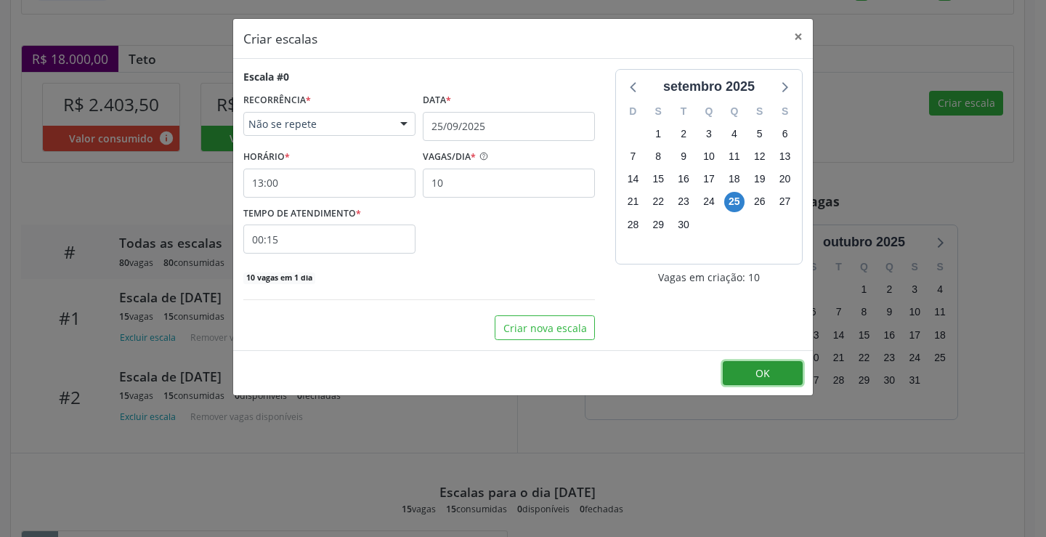
click at [746, 377] on button "OK" at bounding box center [763, 373] width 80 height 25
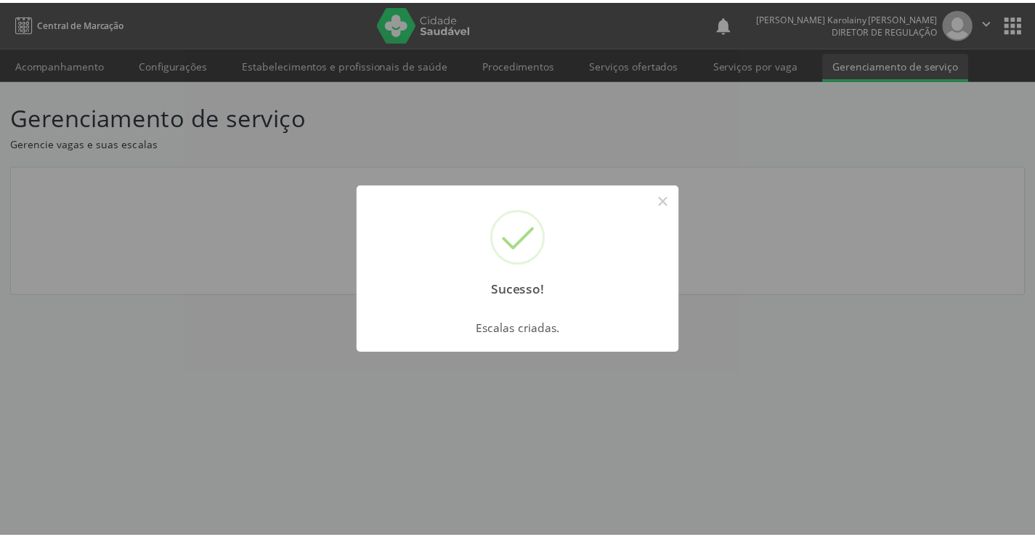
scroll to position [0, 0]
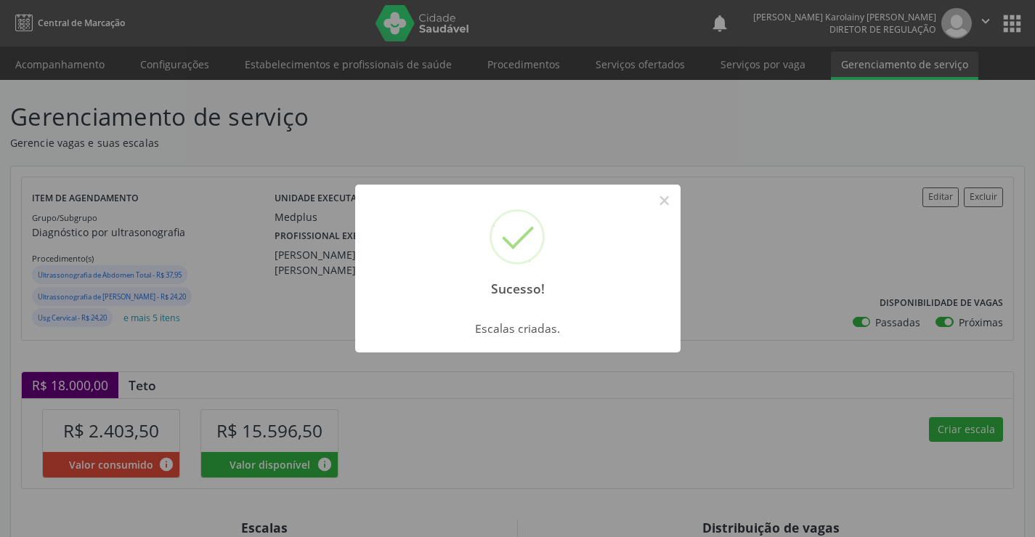
click at [666, 213] on div "Sucesso! ×" at bounding box center [518, 247] width 326 height 125
click at [665, 201] on button "×" at bounding box center [665, 200] width 25 height 25
